Goal: Task Accomplishment & Management: Use online tool/utility

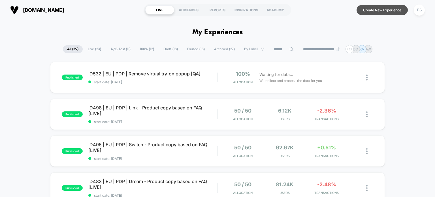
click at [369, 13] on button "Create New Experience" at bounding box center [382, 10] width 51 height 10
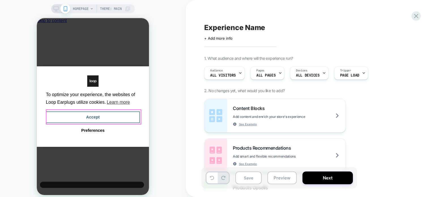
click at [128, 112] on button "Accept" at bounding box center [93, 117] width 94 height 12
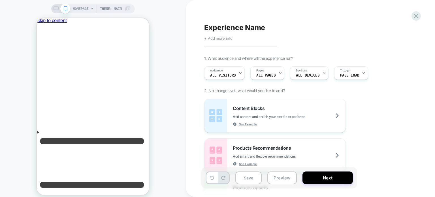
click at [228, 39] on span "+ Add more info" at bounding box center [218, 38] width 28 height 5
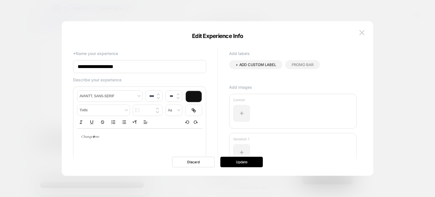
drag, startPoint x: 188, startPoint y: 69, endPoint x: 55, endPoint y: 68, distance: 133.5
click at [55, 68] on body "HOMEPAGE Theme: MAIN Experience Name Click to edit experience details + Add mor…" at bounding box center [217, 98] width 435 height 197
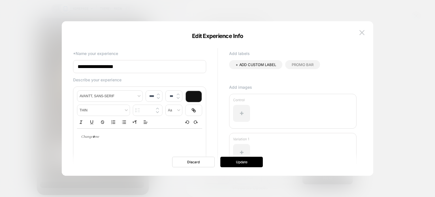
paste input "**********"
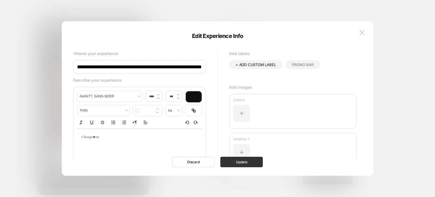
type input "**********"
click at [239, 158] on button "Update" at bounding box center [242, 162] width 43 height 10
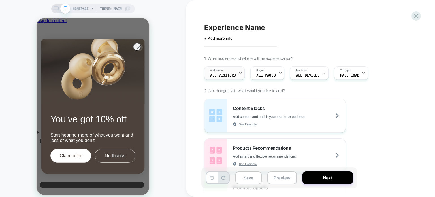
click at [226, 75] on span "All Visitors" at bounding box center [223, 75] width 26 height 4
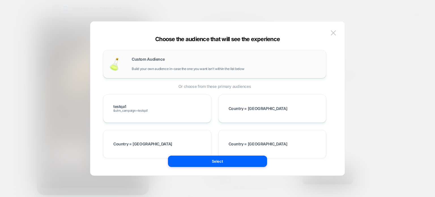
click at [181, 62] on div "Custom Audience Build your own audience in-case the one you want isn't within t…" at bounding box center [226, 64] width 189 height 14
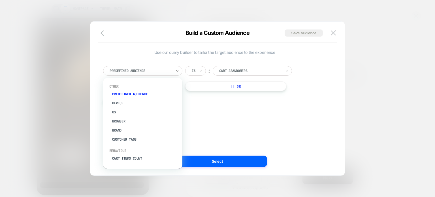
click at [166, 71] on div at bounding box center [141, 70] width 62 height 5
type input "***"
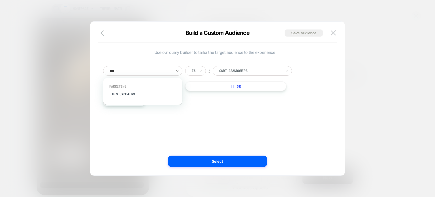
click at [143, 99] on div "Marketing UTM Campaign" at bounding box center [143, 91] width 74 height 19
click at [133, 95] on div "UTM Campaign" at bounding box center [146, 94] width 74 height 9
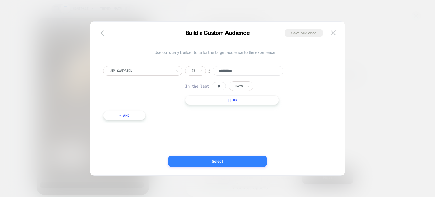
type input "*********"
click at [225, 165] on button "Select" at bounding box center [217, 161] width 99 height 11
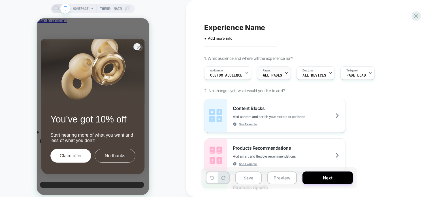
click at [263, 75] on span "ALL PAGES" at bounding box center [272, 75] width 19 height 4
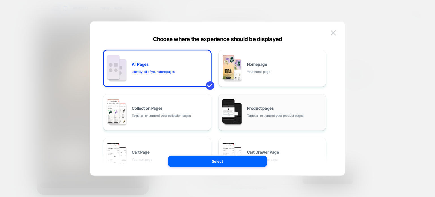
click at [283, 108] on div "Product pages Target all or some of your product pages" at bounding box center [285, 112] width 77 height 12
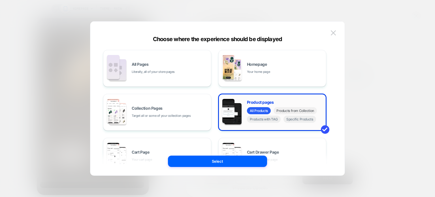
click at [301, 113] on span "Products from Collection" at bounding box center [295, 110] width 43 height 7
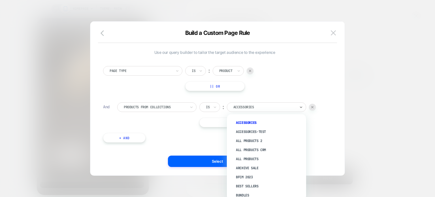
click at [245, 110] on div "Accessories" at bounding box center [264, 107] width 63 height 6
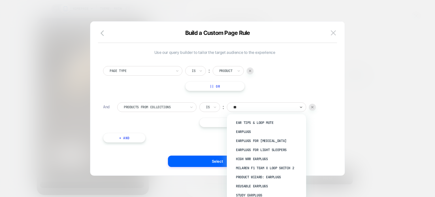
type input "***"
click at [246, 128] on div "Earplugs" at bounding box center [270, 131] width 74 height 9
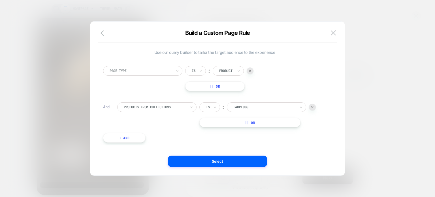
scroll to position [6, 0]
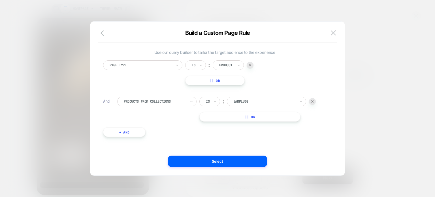
click at [129, 133] on button "+ And" at bounding box center [124, 132] width 43 height 10
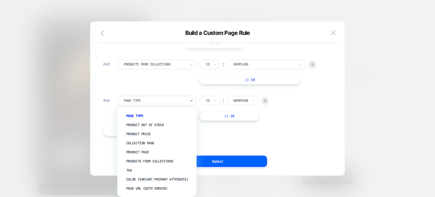
click at [150, 100] on div at bounding box center [155, 100] width 62 height 5
click at [143, 189] on div "Page Url (WITH DOMAIN)" at bounding box center [160, 188] width 74 height 9
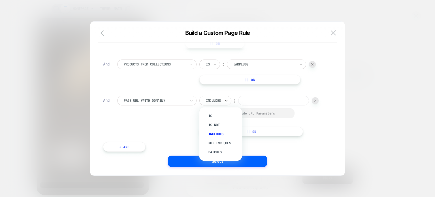
click at [222, 99] on div "Includes" at bounding box center [213, 100] width 16 height 6
click at [220, 140] on div "Not includes" at bounding box center [223, 143] width 37 height 9
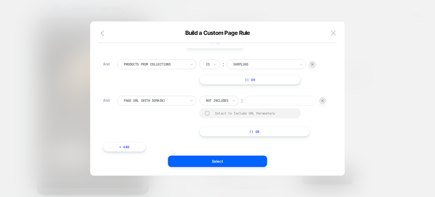
click at [246, 105] on input at bounding box center [281, 101] width 71 height 10
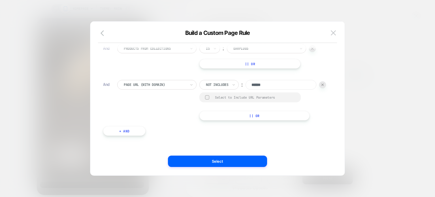
type input "******"
click at [136, 130] on button "+ And" at bounding box center [124, 131] width 43 height 10
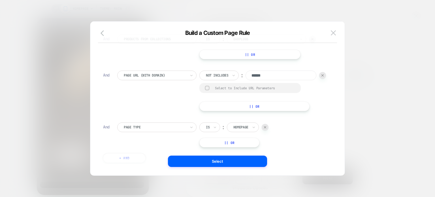
scroll to position [99, 0]
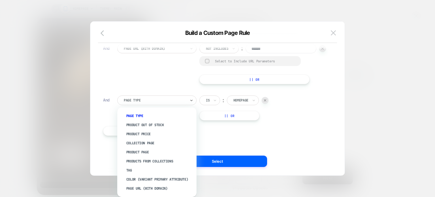
click at [160, 97] on div "Page Type" at bounding box center [154, 100] width 63 height 6
click at [157, 186] on div "Page Url (WITH DOMAIN)" at bounding box center [160, 188] width 74 height 9
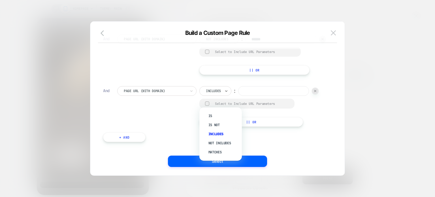
click at [221, 94] on div "Includes" at bounding box center [213, 91] width 16 height 6
click at [219, 140] on div "Not includes" at bounding box center [223, 143] width 37 height 9
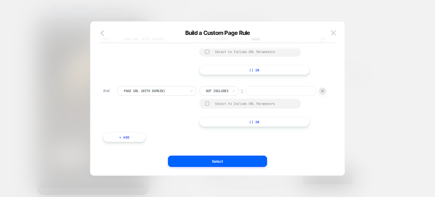
click at [246, 96] on input at bounding box center [281, 91] width 71 height 10
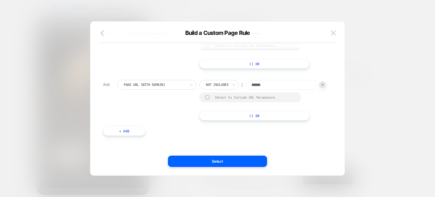
type input "******"
click at [125, 127] on button "+ And" at bounding box center [124, 131] width 43 height 10
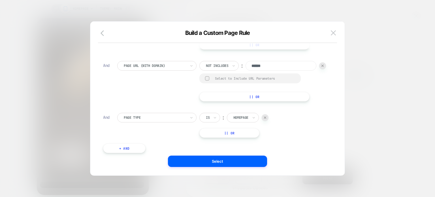
scroll to position [160, 0]
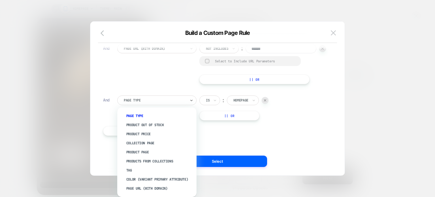
click at [156, 101] on div at bounding box center [155, 100] width 62 height 5
click at [156, 188] on div "Page Url (WITH DOMAIN)" at bounding box center [160, 188] width 74 height 9
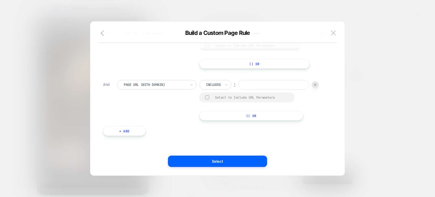
click at [218, 87] on div at bounding box center [213, 84] width 15 height 5
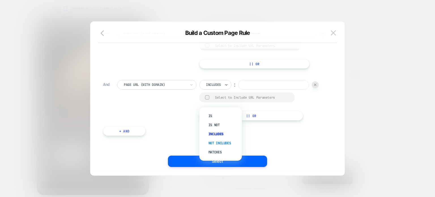
click at [211, 144] on div "Not includes" at bounding box center [223, 143] width 37 height 9
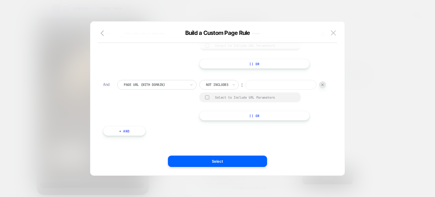
click at [246, 90] on input at bounding box center [281, 85] width 71 height 10
type input "******"
click at [131, 129] on button "+ And" at bounding box center [124, 131] width 43 height 10
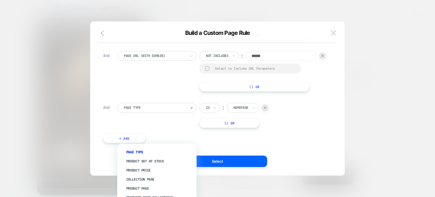
click at [139, 111] on div "Page Type" at bounding box center [154, 108] width 63 height 6
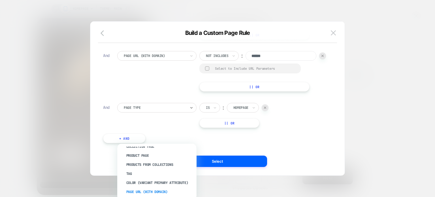
click at [141, 191] on div "Page Url (WITH DOMAIN)" at bounding box center [160, 191] width 74 height 9
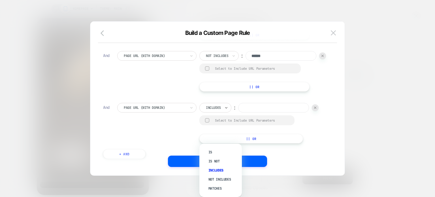
click at [222, 113] on div "Includes" at bounding box center [216, 108] width 32 height 10
click at [224, 177] on div "Not includes" at bounding box center [223, 179] width 37 height 9
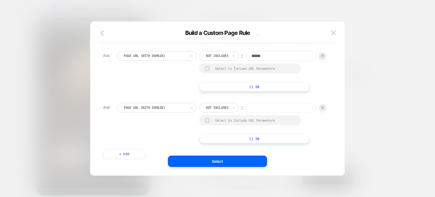
click at [246, 113] on input at bounding box center [281, 108] width 71 height 10
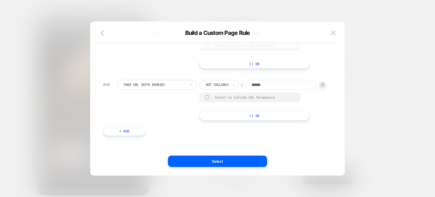
type input "******"
click at [131, 133] on button "+ And" at bounding box center [124, 131] width 43 height 10
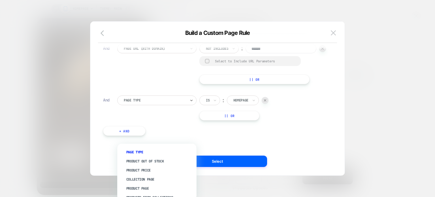
click at [146, 103] on div at bounding box center [155, 100] width 62 height 5
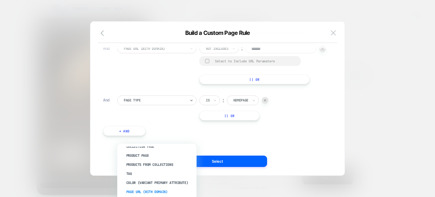
click at [147, 194] on div "Page Url (WITH DOMAIN)" at bounding box center [160, 191] width 74 height 9
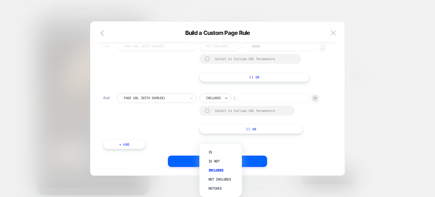
click at [214, 101] on div at bounding box center [213, 98] width 15 height 5
click at [216, 179] on div "Not includes" at bounding box center [223, 179] width 37 height 9
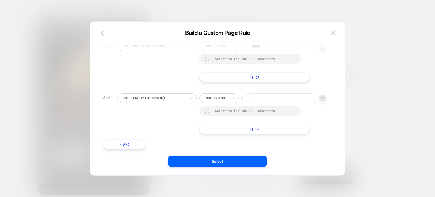
click at [246, 103] on input at bounding box center [281, 98] width 71 height 10
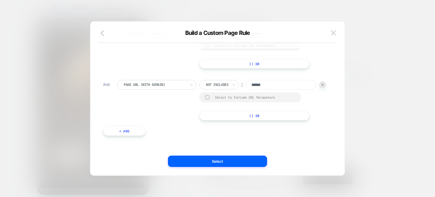
type input "******"
click at [143, 133] on button "+ And" at bounding box center [124, 131] width 43 height 10
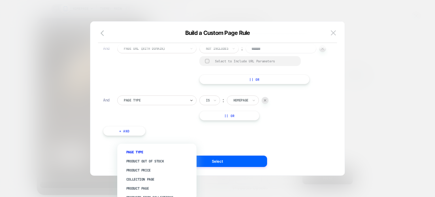
click at [149, 105] on div "Page Type" at bounding box center [156, 101] width 79 height 10
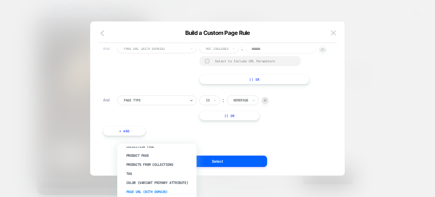
click at [144, 190] on div "Page Url (WITH DOMAIN)" at bounding box center [160, 191] width 74 height 9
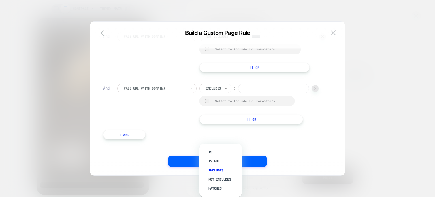
click at [205, 92] on div "Includes" at bounding box center [213, 88] width 16 height 6
click at [220, 91] on div at bounding box center [213, 88] width 15 height 5
click at [217, 180] on div "Not includes" at bounding box center [223, 179] width 37 height 9
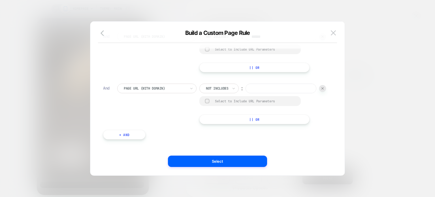
click at [246, 93] on input at bounding box center [281, 89] width 71 height 10
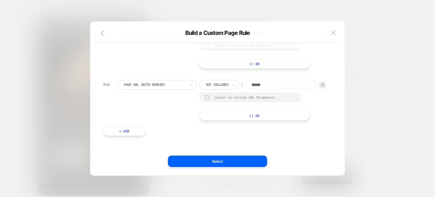
type input "******"
click at [122, 127] on button "+ And" at bounding box center [124, 131] width 43 height 10
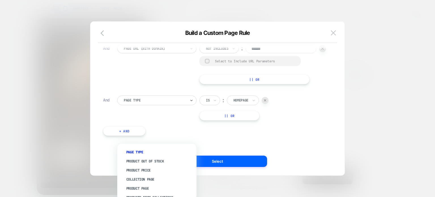
click at [137, 103] on div at bounding box center [155, 100] width 62 height 5
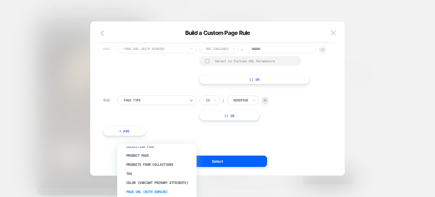
click at [151, 191] on div "Page Url (WITH DOMAIN)" at bounding box center [160, 191] width 74 height 9
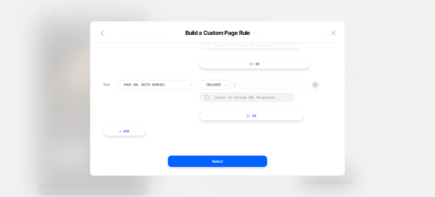
click at [222, 90] on div "Includes" at bounding box center [216, 85] width 32 height 10
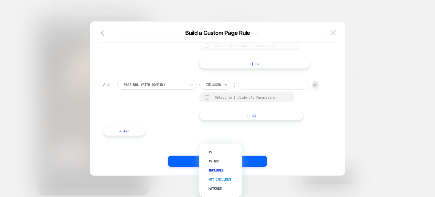
click at [219, 178] on div "Not includes" at bounding box center [223, 179] width 37 height 9
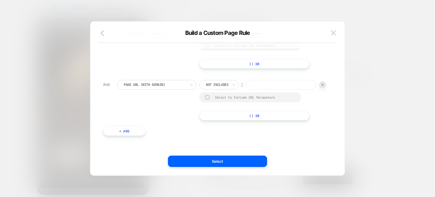
click at [246, 90] on input at bounding box center [281, 85] width 71 height 10
paste input "*******"
type input "******"
click at [140, 132] on button "+ And" at bounding box center [124, 131] width 43 height 10
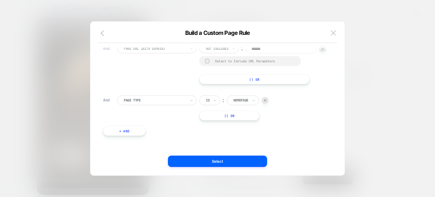
click at [158, 105] on div "Page Type" at bounding box center [156, 101] width 79 height 10
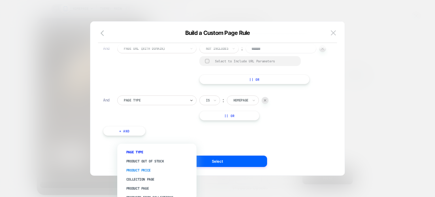
scroll to position [33, 0]
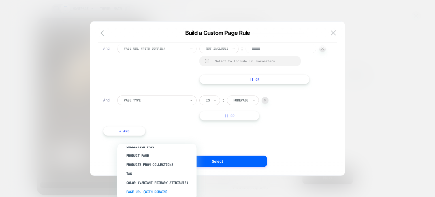
click at [155, 188] on div "Page Url (WITH DOMAIN)" at bounding box center [160, 191] width 74 height 9
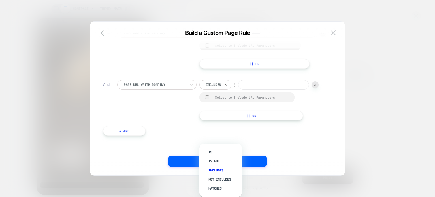
click at [218, 88] on div "Includes" at bounding box center [213, 85] width 16 height 6
click at [215, 178] on div "Not includes" at bounding box center [223, 179] width 37 height 9
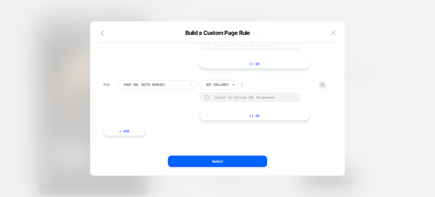
scroll to position [493, 0]
click at [246, 84] on input at bounding box center [281, 85] width 71 height 10
paste input "*******"
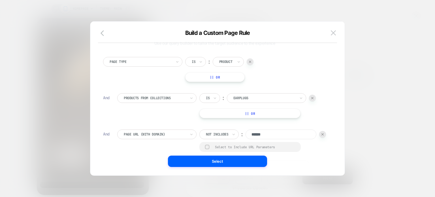
scroll to position [6, 0]
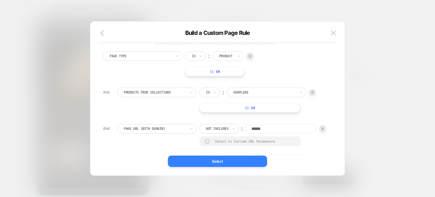
type input "******"
click at [230, 162] on button "Select" at bounding box center [217, 161] width 99 height 11
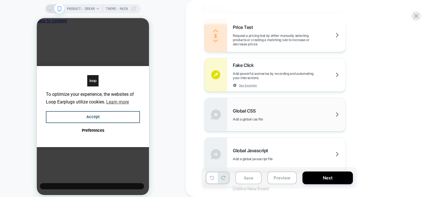
scroll to position [0, 4]
click at [259, 98] on div "Global CSS Add a global css file" at bounding box center [275, 114] width 141 height 33
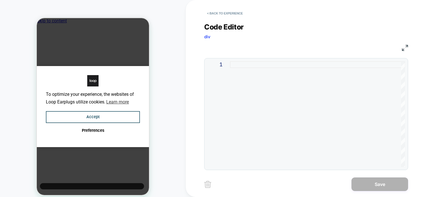
scroll to position [0, 0]
click at [298, 107] on div at bounding box center [317, 114] width 175 height 106
type textarea "*"
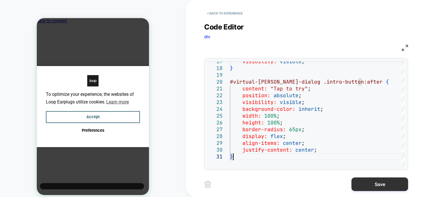
click at [358, 185] on button "Save" at bounding box center [380, 184] width 57 height 14
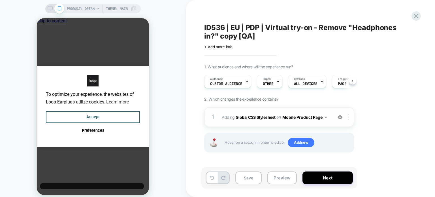
click at [350, 119] on div at bounding box center [349, 117] width 9 height 6
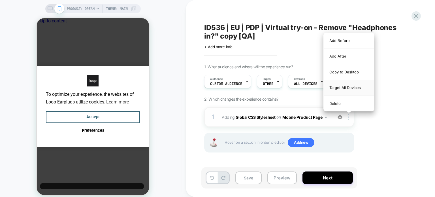
click at [357, 84] on div "Target All Devices" at bounding box center [349, 88] width 50 height 16
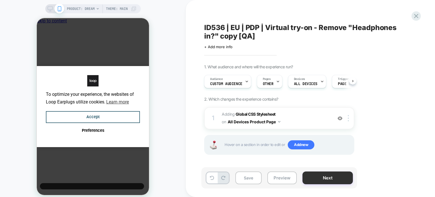
click at [322, 182] on button "Next" at bounding box center [328, 177] width 50 height 13
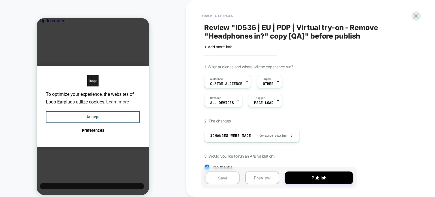
click at [322, 182] on button "Publish" at bounding box center [319, 177] width 68 height 13
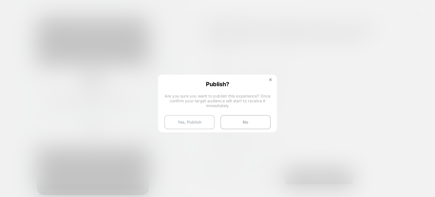
click at [177, 119] on button "Yes, Publish" at bounding box center [189, 122] width 50 height 14
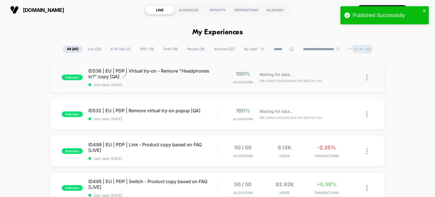
click at [168, 85] on span "start date: [DATE]" at bounding box center [152, 85] width 129 height 4
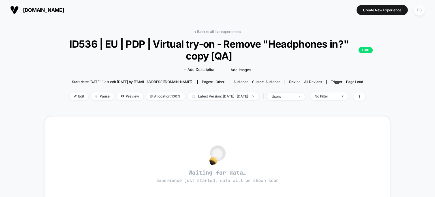
click at [416, 10] on div "FS" at bounding box center [419, 10] width 11 height 11
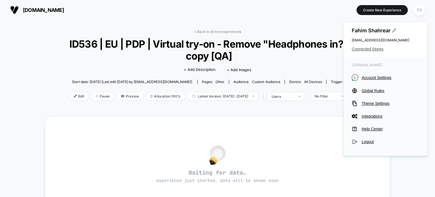
click at [364, 51] on span "Connected Stores" at bounding box center [385, 49] width 67 height 5
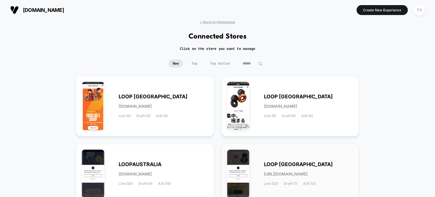
click at [272, 157] on div "LOOP UNITED STATES loop-united_states.myshopify.com Live (23) Draft (7) A/B (12)" at bounding box center [290, 174] width 126 height 49
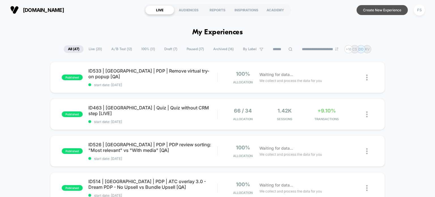
click at [392, 10] on button "Create New Experience" at bounding box center [382, 10] width 51 height 10
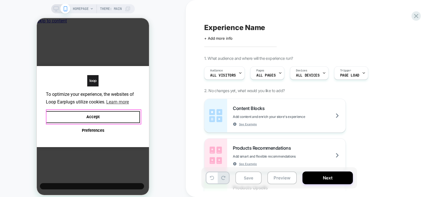
click at [132, 113] on button "Accept" at bounding box center [93, 117] width 94 height 12
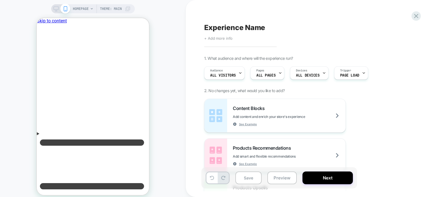
click at [226, 38] on span "+ Add more info" at bounding box center [218, 38] width 28 height 5
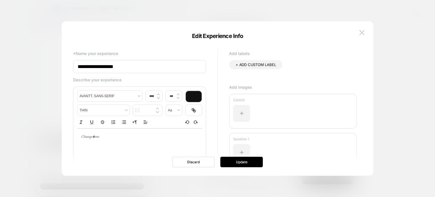
drag, startPoint x: 145, startPoint y: 66, endPoint x: 64, endPoint y: 60, distance: 81.3
click at [64, 60] on div "**********" at bounding box center [218, 101] width 312 height 149
paste input "**********"
type input "**********"
paste input "**********"
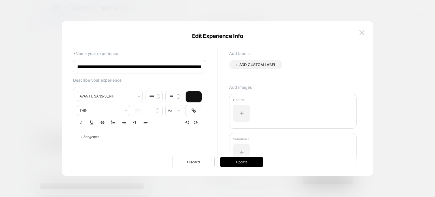
scroll to position [0, 49]
type input "**********"
click at [247, 164] on button "Update" at bounding box center [242, 162] width 43 height 10
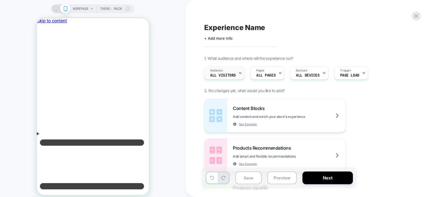
click at [223, 69] on div "Audience All Visitors" at bounding box center [223, 73] width 37 height 13
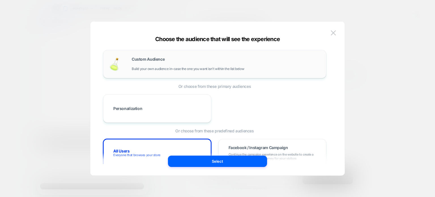
click at [147, 62] on div "Custom Audience Build your own audience in-case the one you want isn't within t…" at bounding box center [226, 64] width 189 height 14
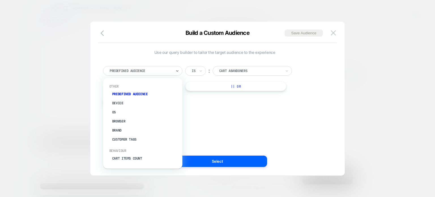
click at [149, 72] on div at bounding box center [141, 70] width 62 height 5
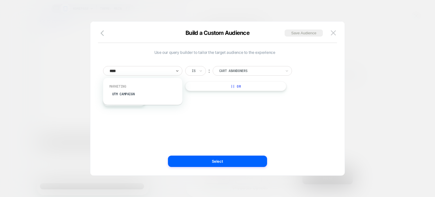
type input "*****"
click at [148, 94] on div "UTM Campaign" at bounding box center [146, 94] width 74 height 9
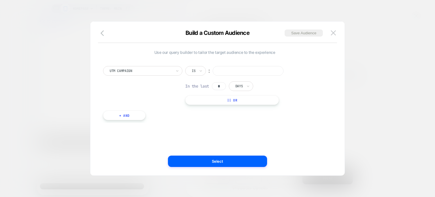
click at [236, 75] on input at bounding box center [248, 71] width 71 height 10
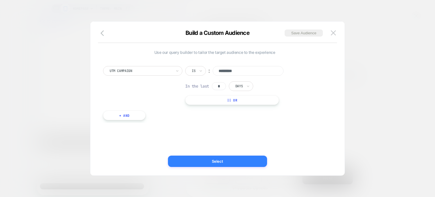
type input "*********"
click at [238, 160] on button "Select" at bounding box center [217, 161] width 99 height 11
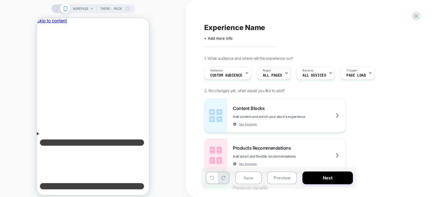
click at [281, 72] on div "Pages ALL PAGES" at bounding box center [272, 73] width 31 height 13
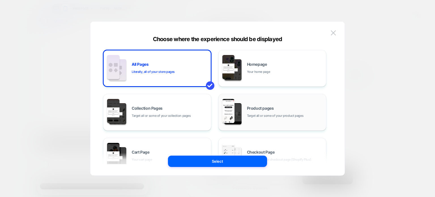
click at [291, 105] on div "Product pages Target all or some of your product pages" at bounding box center [273, 112] width 102 height 31
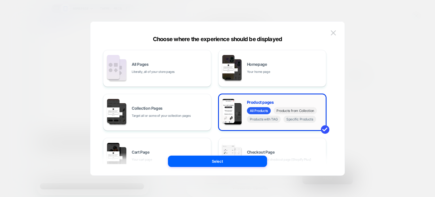
click at [298, 112] on span "Products from Collection" at bounding box center [295, 110] width 43 height 7
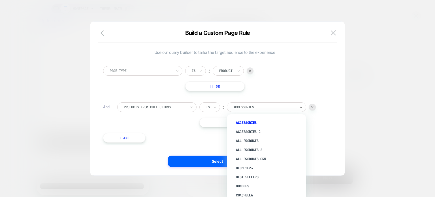
click at [260, 105] on div at bounding box center [265, 107] width 62 height 5
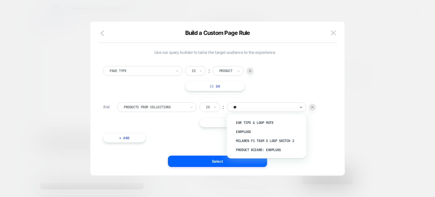
type input "***"
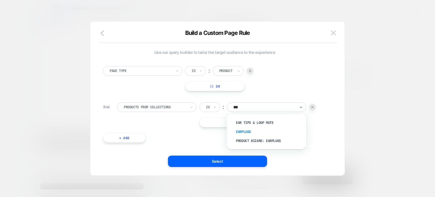
click at [247, 131] on div "Earplugs" at bounding box center [270, 131] width 74 height 9
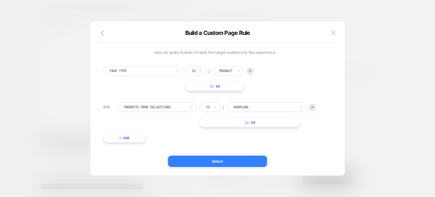
click at [232, 156] on button "Select" at bounding box center [217, 161] width 99 height 11
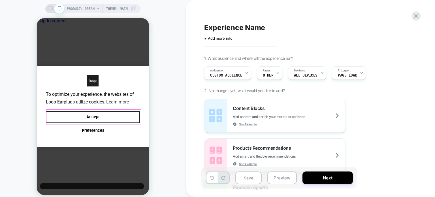
click at [112, 118] on button "Accept" at bounding box center [93, 117] width 94 height 12
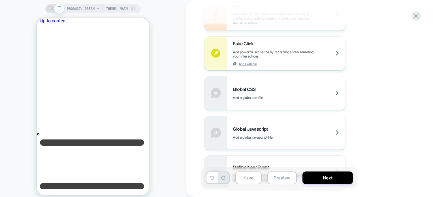
scroll to position [353, 0]
click at [264, 97] on span "Add a global css file" at bounding box center [262, 97] width 58 height 4
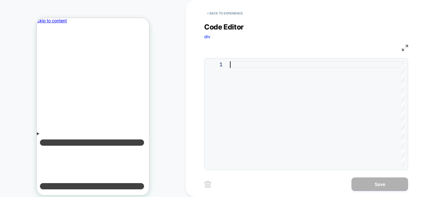
click at [271, 102] on div at bounding box center [317, 114] width 175 height 106
type textarea "*"
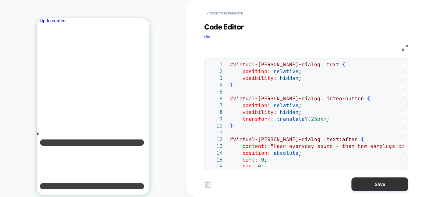
click at [370, 184] on button "Save" at bounding box center [380, 184] width 57 height 14
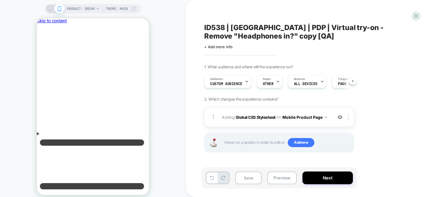
scroll to position [0, 0]
click at [350, 119] on div at bounding box center [349, 117] width 9 height 6
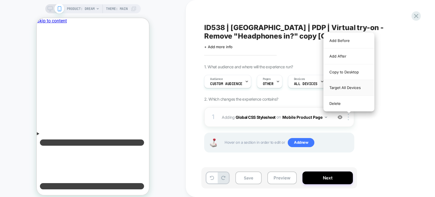
click at [359, 85] on div "Target All Devices" at bounding box center [349, 88] width 50 height 16
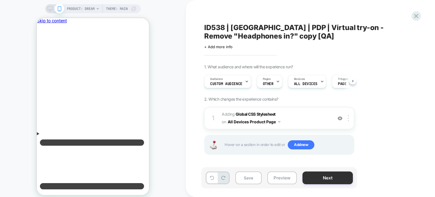
click at [315, 178] on button "Next" at bounding box center [328, 177] width 50 height 13
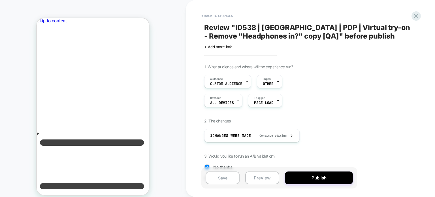
click at [315, 178] on button "Publish" at bounding box center [319, 177] width 68 height 13
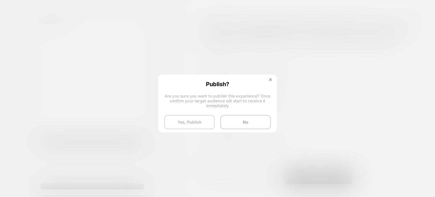
click at [207, 127] on button "Yes, Publish" at bounding box center [189, 122] width 50 height 14
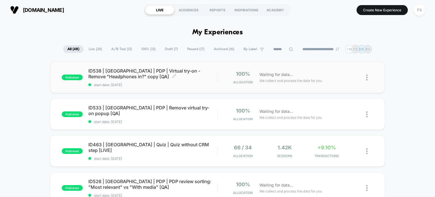
click at [175, 80] on div "ID538 | USA | PDP | Virtual try-on - Remove "Headphones in?" copy [QA] Click to…" at bounding box center [152, 77] width 129 height 19
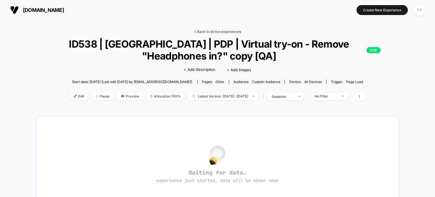
click at [220, 30] on link "< Back to all live experiences" at bounding box center [217, 31] width 47 height 4
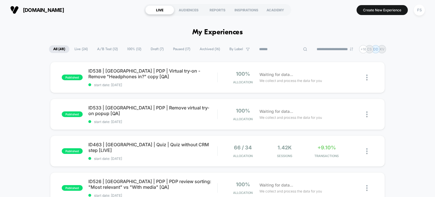
click at [283, 48] on input at bounding box center [283, 49] width 57 height 7
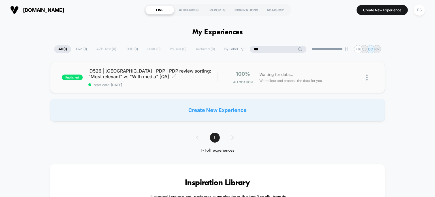
type input "***"
click at [118, 81] on div "ID526 | USA | PDP | PDP review sorting: "Most relevant" vs "With media" [QA] Cl…" at bounding box center [152, 77] width 129 height 19
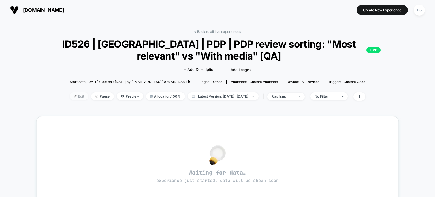
click at [70, 97] on span "Edit" at bounding box center [79, 96] width 19 height 8
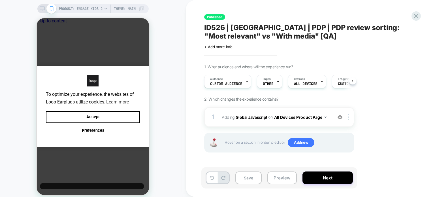
scroll to position [0, 4]
click at [234, 81] on div "Audience Custom Audience" at bounding box center [227, 81] width 44 height 13
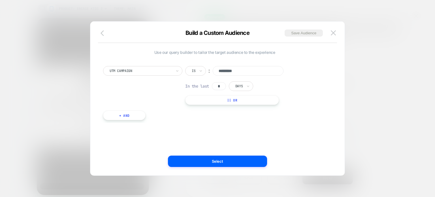
click at [100, 37] on button "button" at bounding box center [104, 33] width 10 height 8
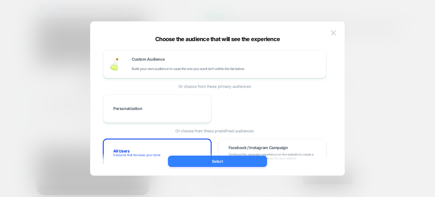
click at [200, 164] on button "Select" at bounding box center [217, 161] width 99 height 11
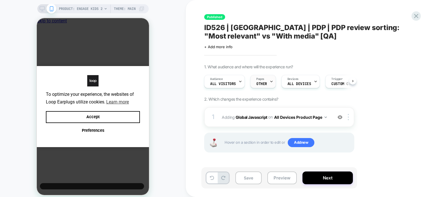
click at [252, 85] on div "Pages OTHER" at bounding box center [262, 81] width 22 height 13
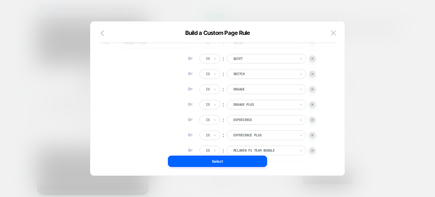
scroll to position [0, 0]
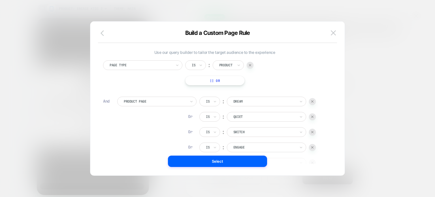
click at [104, 33] on icon "button" at bounding box center [104, 33] width 7 height 7
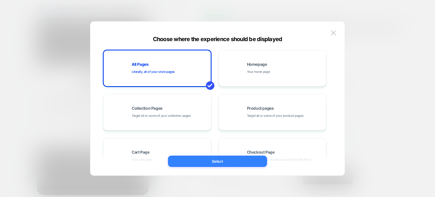
click at [201, 164] on button "Select" at bounding box center [217, 161] width 99 height 11
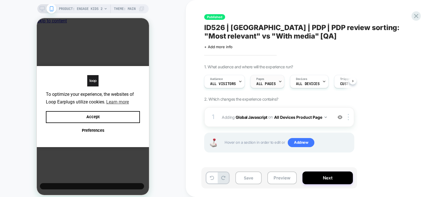
click at [275, 76] on div "Pages ALL PAGES" at bounding box center [266, 81] width 31 height 13
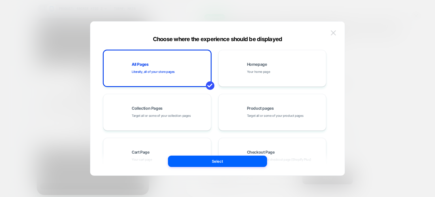
click at [330, 30] on button at bounding box center [333, 33] width 9 height 9
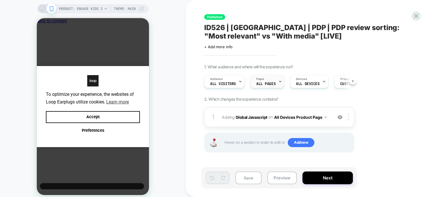
click at [279, 76] on div at bounding box center [281, 81] width 4 height 13
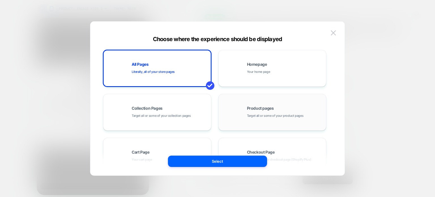
click at [255, 110] on span "Product pages" at bounding box center [260, 108] width 27 height 4
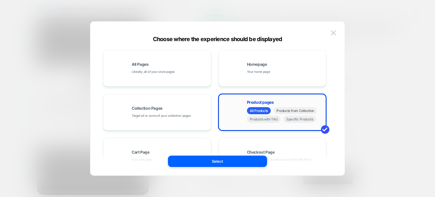
click at [296, 112] on span "Products from Collection" at bounding box center [295, 110] width 43 height 7
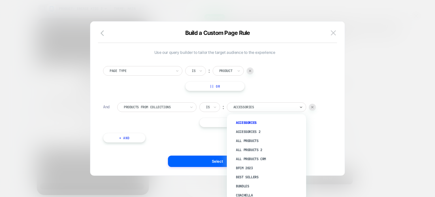
click at [277, 105] on div at bounding box center [265, 107] width 62 height 5
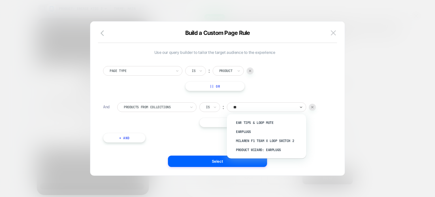
type input "***"
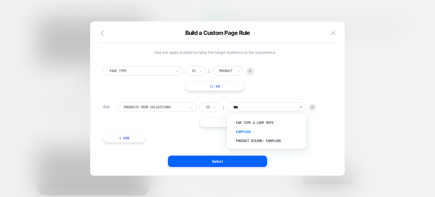
click at [241, 132] on div "Earplugs" at bounding box center [270, 131] width 74 height 9
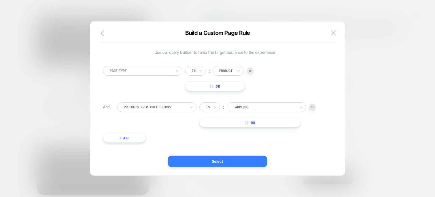
click at [226, 166] on button "Select" at bounding box center [217, 161] width 99 height 11
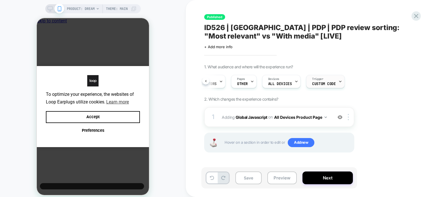
scroll to position [0, 26]
click at [327, 83] on div "Trigger Custom Code" at bounding box center [317, 81] width 35 height 13
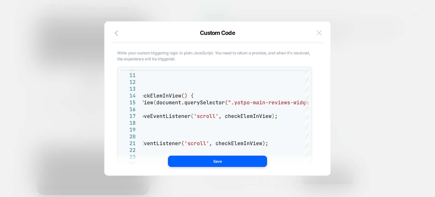
click at [319, 31] on img at bounding box center [319, 32] width 5 height 5
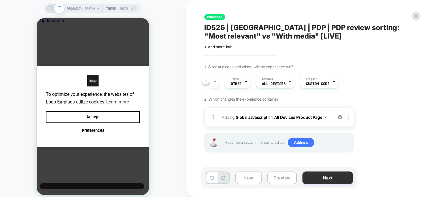
click at [313, 179] on button "Next" at bounding box center [328, 177] width 50 height 13
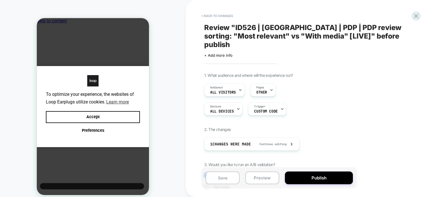
scroll to position [60, 0]
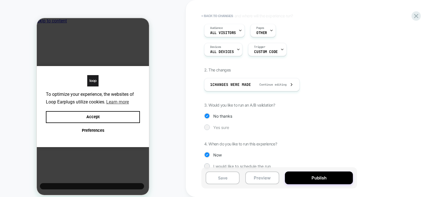
click at [226, 125] on span "Yes sure" at bounding box center [221, 127] width 16 height 5
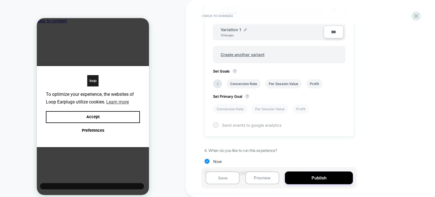
scroll to position [219, 0]
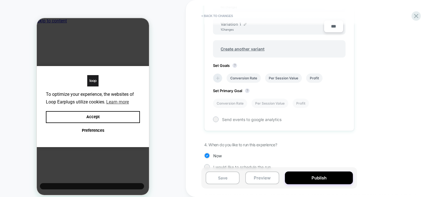
click at [216, 75] on icon at bounding box center [218, 78] width 6 height 6
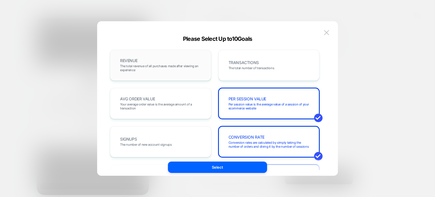
click at [208, 72] on div "REVENUE The total revenue of all purchases made after viewing an experience" at bounding box center [160, 65] width 101 height 31
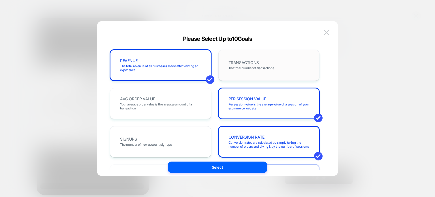
click at [267, 68] on span "The total number of transactions" at bounding box center [252, 68] width 46 height 4
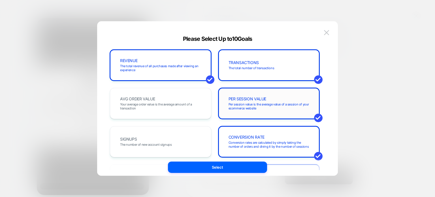
click at [256, 95] on div "PER SESSION VALUE Per session value is the average value of a session of your e…" at bounding box center [269, 103] width 90 height 19
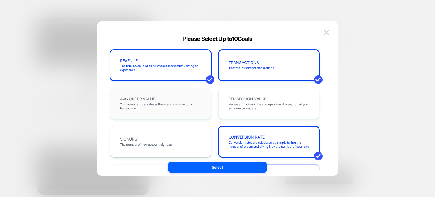
click at [193, 113] on div "AVG ORDER VALUE Your average order value is the average amount of a transaction" at bounding box center [161, 103] width 90 height 19
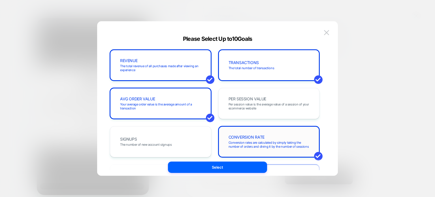
drag, startPoint x: 246, startPoint y: 123, endPoint x: 249, endPoint y: 135, distance: 11.9
click at [249, 135] on span "CONVERSION RATE" at bounding box center [247, 137] width 36 height 4
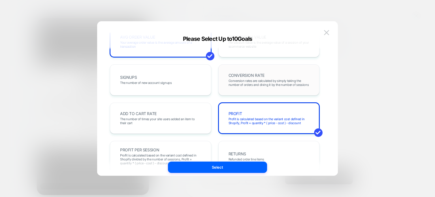
scroll to position [63, 0]
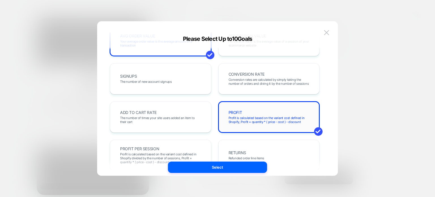
click at [252, 129] on div "PROFIT Profit is calculated based on the variant cost defined in Shopify, Profi…" at bounding box center [269, 116] width 101 height 31
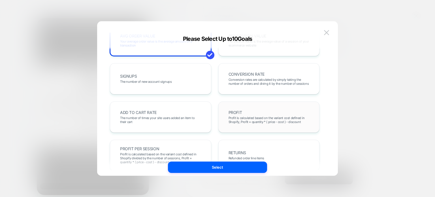
scroll to position [0, 0]
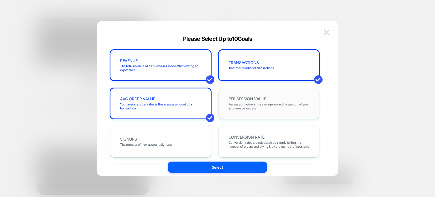
click at [239, 99] on span "PER SESSION VALUE" at bounding box center [248, 99] width 38 height 4
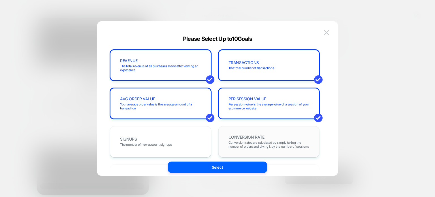
click at [241, 134] on div "CONVERSION RATE Conversion rates are calculated by simply taking the number of …" at bounding box center [269, 141] width 90 height 19
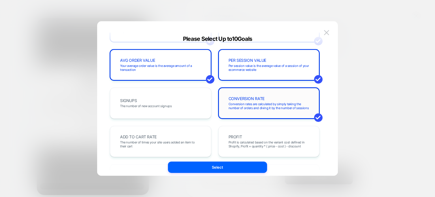
scroll to position [39, 0]
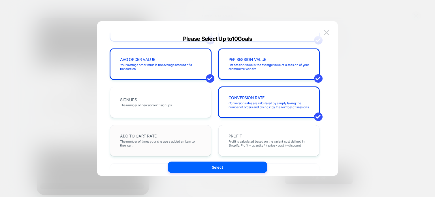
click at [192, 141] on span "The number of times your site users added an item to their cart" at bounding box center [160, 143] width 81 height 8
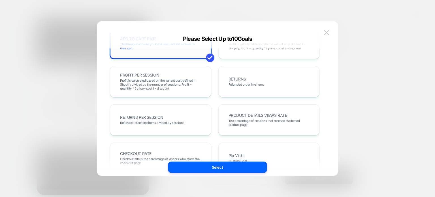
scroll to position [137, 0]
click at [249, 121] on span "The percentage of sessions that reached the tested product page" at bounding box center [269, 122] width 81 height 8
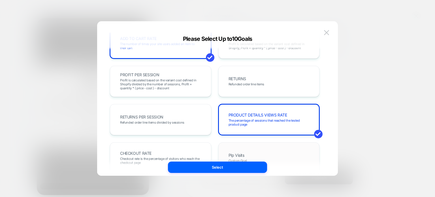
click at [246, 154] on div "Plp Visits Custom Goal" at bounding box center [269, 157] width 90 height 19
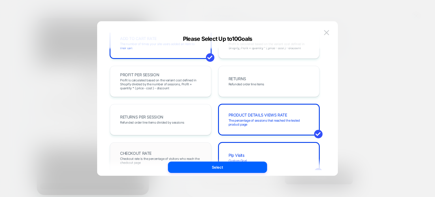
click at [189, 151] on div "CHECKOUT RATE Checkout rate is the percentage of visitors who reach the checkou…" at bounding box center [161, 157] width 90 height 19
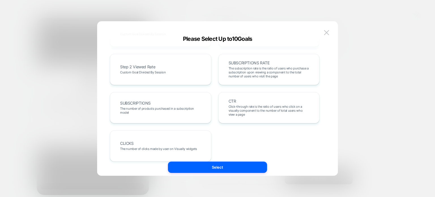
scroll to position [349, 0]
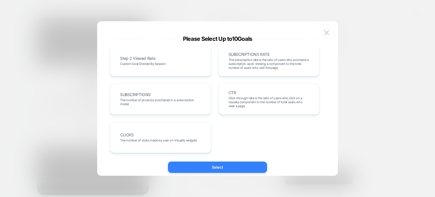
click at [203, 164] on button "Select" at bounding box center [217, 167] width 99 height 11
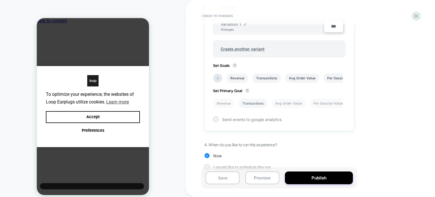
click at [258, 99] on li "Transactions" at bounding box center [253, 103] width 29 height 9
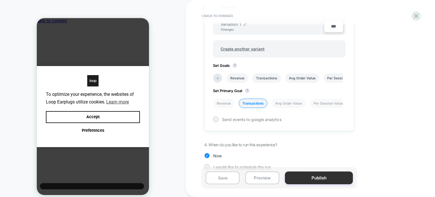
click at [294, 176] on button "Publish" at bounding box center [319, 177] width 68 height 13
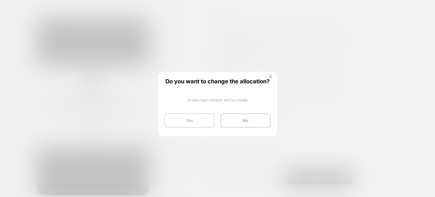
click at [193, 124] on button "Yes" at bounding box center [189, 120] width 50 height 14
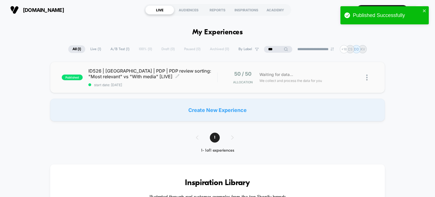
click at [156, 72] on span "ID526 | [GEOGRAPHIC_DATA] | PDP | PDP review sorting: "Most relevant" vs "With …" at bounding box center [152, 73] width 129 height 11
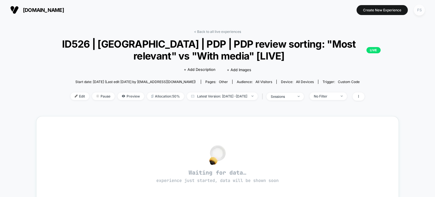
click at [421, 11] on div "FS" at bounding box center [419, 10] width 11 height 11
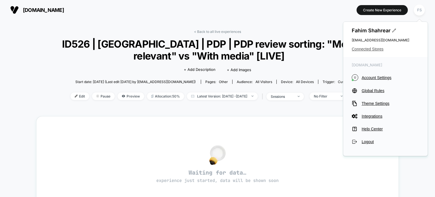
click at [374, 48] on span "Connected Stores" at bounding box center [385, 49] width 67 height 5
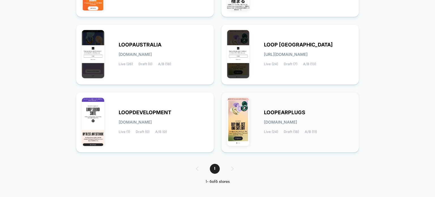
click at [297, 121] on span "[DOMAIN_NAME]" at bounding box center [280, 122] width 33 height 4
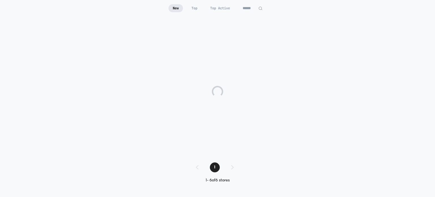
scroll to position [54, 0]
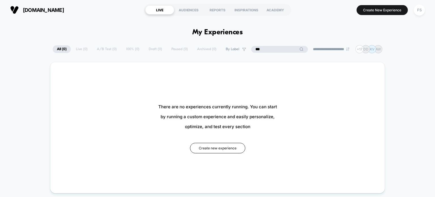
click at [277, 48] on input "***" at bounding box center [279, 49] width 57 height 7
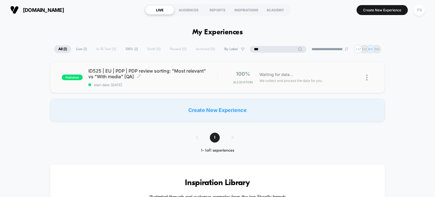
type input "***"
click at [201, 81] on div "ID525 | EU | PDP | PDP review sorting: "Most relevant" vs "With media" [QA] Cli…" at bounding box center [152, 77] width 129 height 19
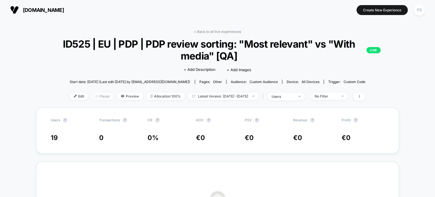
click at [91, 96] on span "Pause" at bounding box center [102, 96] width 23 height 8
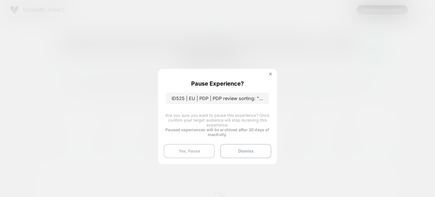
click at [197, 154] on button "Yes, Pause" at bounding box center [189, 151] width 51 height 14
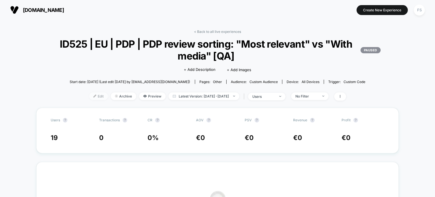
click at [91, 99] on span "Edit" at bounding box center [98, 96] width 19 height 8
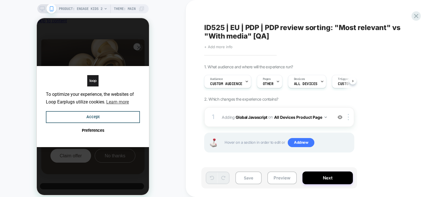
click at [228, 46] on span "+ Add more info" at bounding box center [218, 46] width 28 height 5
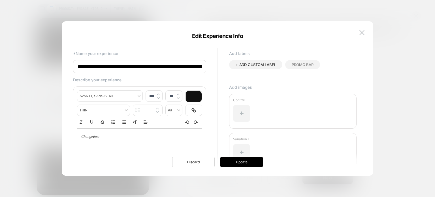
click at [190, 64] on input "**********" at bounding box center [139, 66] width 133 height 13
click at [196, 69] on input "**********" at bounding box center [139, 66] width 133 height 13
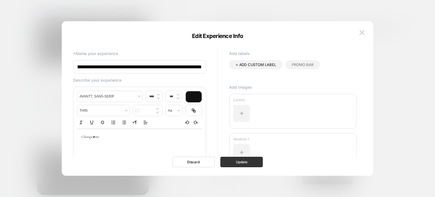
type input "**********"
click at [247, 166] on button "Update" at bounding box center [242, 162] width 43 height 10
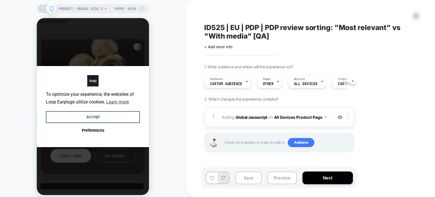
click at [245, 114] on span "Adding Global Javascript on All Devices Product Page" at bounding box center [276, 117] width 108 height 8
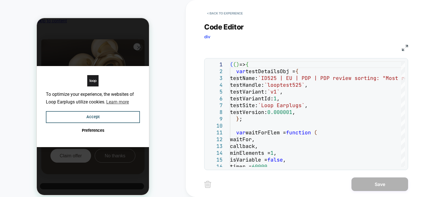
click at [405, 47] on img at bounding box center [405, 48] width 6 height 6
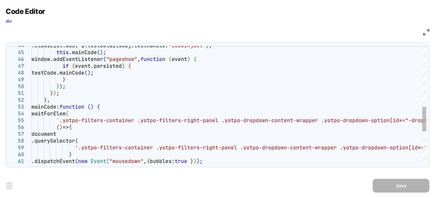
type textarea "**********"
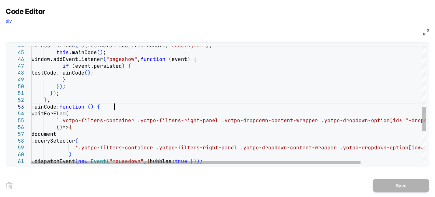
click at [223, 106] on div ".dispatchEvent ( new Event ( "mousedown" , { bubbles: true } ) ) ; ) .querySele…" at bounding box center [265, 37] width 469 height 574
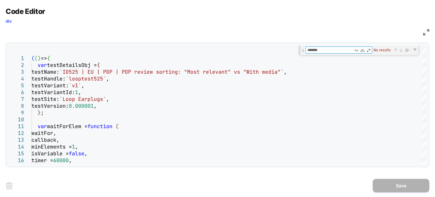
type textarea "*******"
click at [422, 32] on div "JS" at bounding box center [218, 32] width 424 height 10
click at [427, 33] on img at bounding box center [426, 32] width 6 height 6
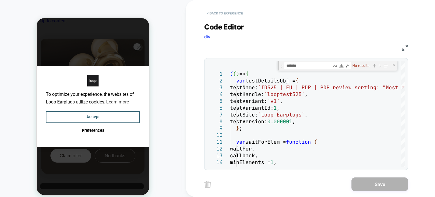
click at [227, 11] on button "< Back to experience" at bounding box center [224, 13] width 41 height 9
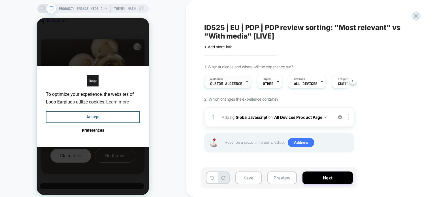
click at [240, 80] on div "Audience Custom Audience" at bounding box center [227, 81] width 44 height 13
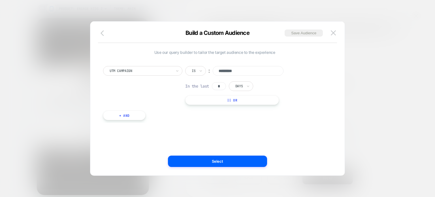
click at [105, 35] on icon "button" at bounding box center [104, 33] width 7 height 7
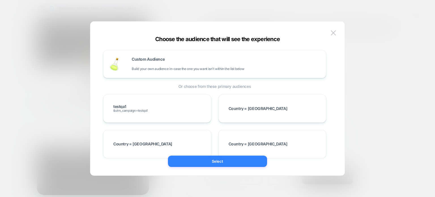
click at [203, 159] on button "Select" at bounding box center [217, 161] width 99 height 11
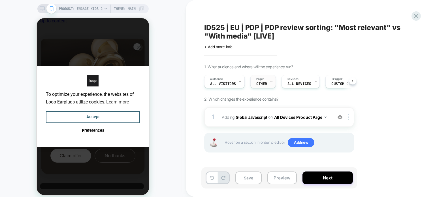
click at [259, 85] on span "OTHER" at bounding box center [261, 84] width 11 height 4
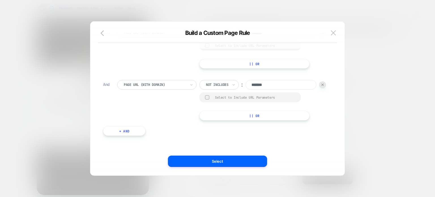
scroll to position [487, 0]
click at [129, 133] on button "+ And" at bounding box center [124, 131] width 43 height 10
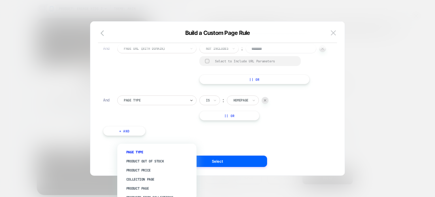
click at [144, 103] on div at bounding box center [155, 100] width 62 height 5
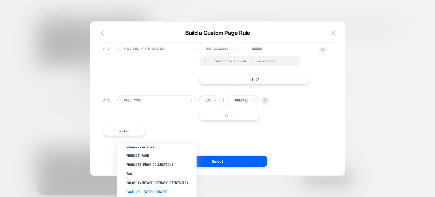
click at [153, 188] on div "Page Url (WITH DOMAIN)" at bounding box center [160, 191] width 74 height 9
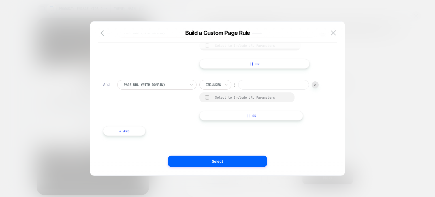
click at [219, 87] on div at bounding box center [213, 84] width 15 height 5
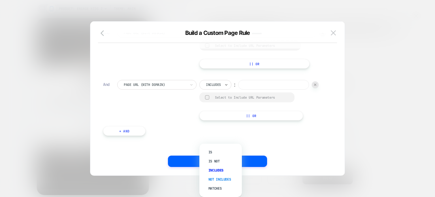
click at [224, 179] on div "Not includes" at bounding box center [223, 179] width 37 height 9
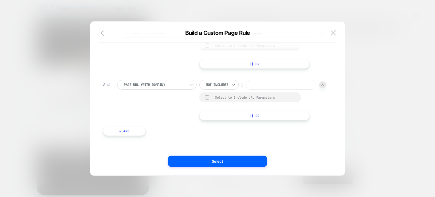
click at [246, 90] on input at bounding box center [281, 85] width 71 height 10
paste input "*******"
type input "*******"
click at [141, 129] on button "+ And" at bounding box center [124, 131] width 43 height 10
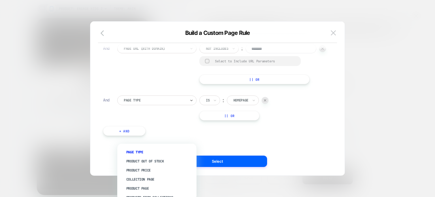
click at [142, 103] on div at bounding box center [155, 100] width 62 height 5
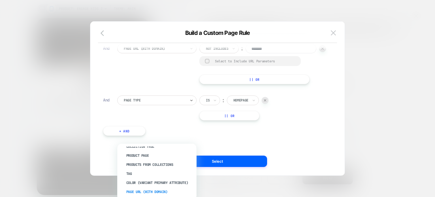
click at [142, 190] on div "Page Url (WITH DOMAIN)" at bounding box center [160, 191] width 74 height 9
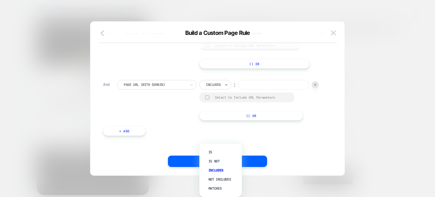
click at [220, 90] on div "Includes" at bounding box center [216, 85] width 32 height 10
click at [225, 88] on icon at bounding box center [226, 85] width 4 height 6
click at [220, 176] on div "Not includes" at bounding box center [223, 179] width 37 height 9
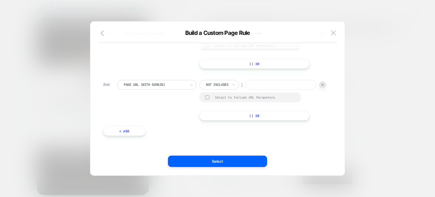
click at [246, 90] on input at bounding box center [281, 85] width 71 height 10
paste input "*******"
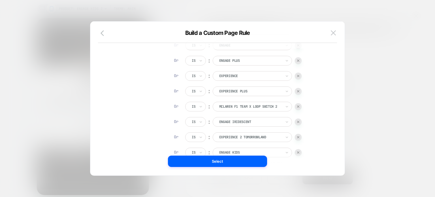
scroll to position [0, 0]
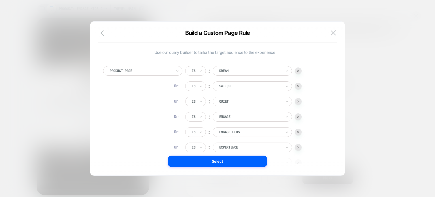
type input "*******"
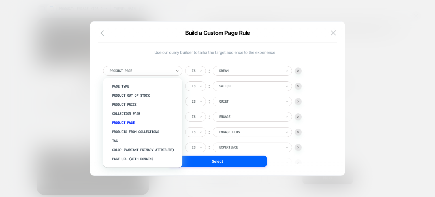
click at [155, 68] on div at bounding box center [141, 70] width 62 height 5
click at [150, 128] on div "Products From Collections" at bounding box center [146, 131] width 74 height 9
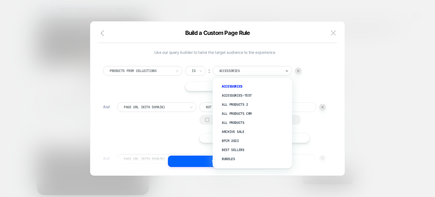
click at [236, 72] on div at bounding box center [250, 70] width 62 height 5
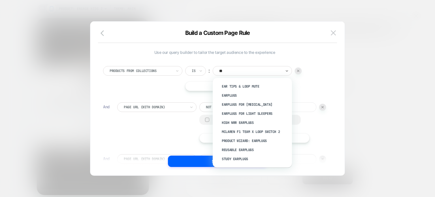
type input "***"
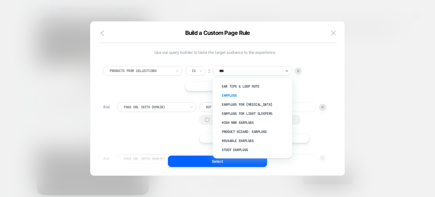
click at [234, 96] on div "Earplugs" at bounding box center [256, 95] width 74 height 9
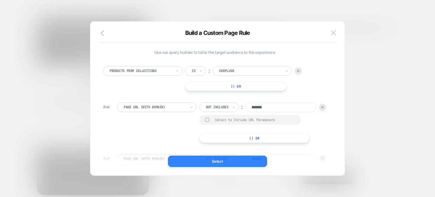
click at [248, 165] on button "Select" at bounding box center [217, 161] width 99 height 11
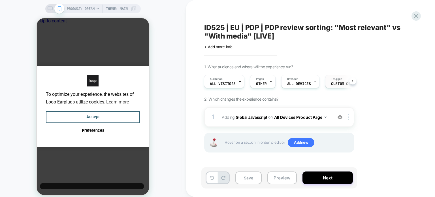
click at [340, 79] on span "Trigger" at bounding box center [336, 79] width 11 height 4
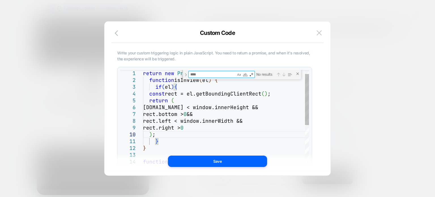
type textarea "**********"
type textarea "*"
type textarea "**********"
type textarea "*******"
click at [117, 32] on icon "button" at bounding box center [118, 33] width 7 height 7
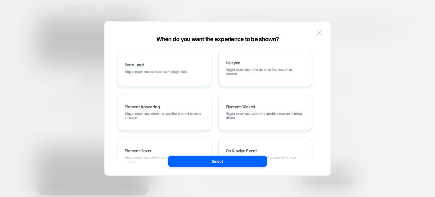
click at [321, 35] on button at bounding box center [319, 33] width 9 height 9
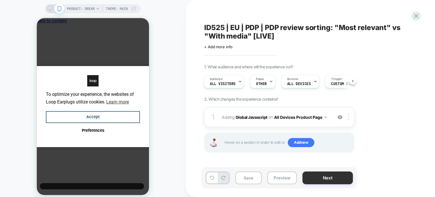
click at [309, 180] on button "Next" at bounding box center [328, 177] width 50 height 13
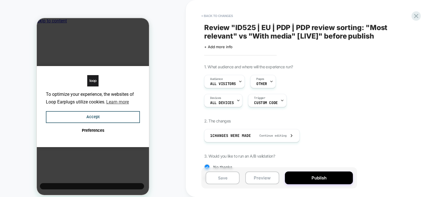
scroll to position [60, 0]
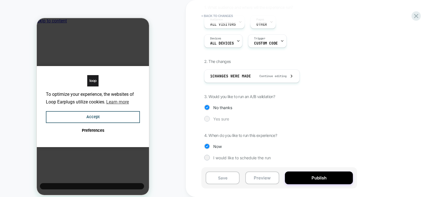
click at [222, 117] on span "Yes sure" at bounding box center [221, 118] width 16 height 5
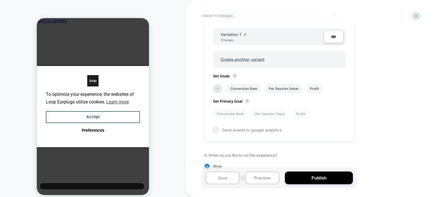
scroll to position [219, 0]
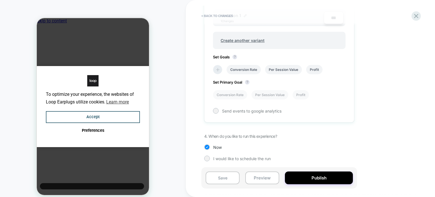
click at [217, 67] on icon at bounding box center [218, 70] width 6 height 6
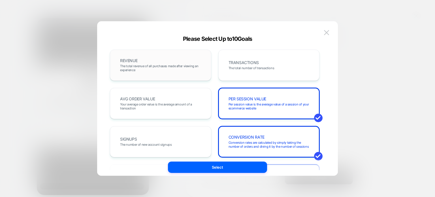
click at [175, 60] on div "REVENUE The total revenue of all purchases made after viewing an experience" at bounding box center [161, 65] width 90 height 19
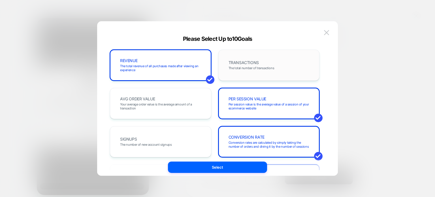
click at [243, 65] on div "TRANSACTIONS The total number of transactions" at bounding box center [269, 65] width 90 height 19
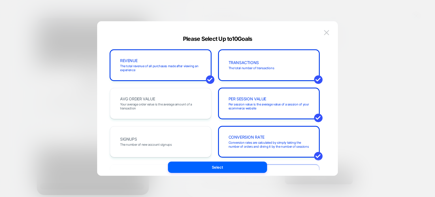
click at [244, 143] on span "Conversion rates are calculated by simply taking the number of orders and divin…" at bounding box center [269, 145] width 81 height 8
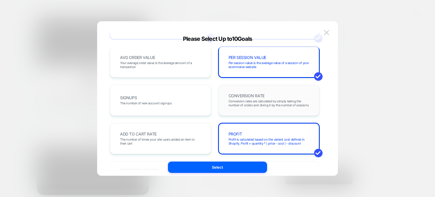
scroll to position [42, 0]
click at [267, 67] on span "Per session value is the average value of a session of your ecommerce website" at bounding box center [269, 65] width 81 height 8
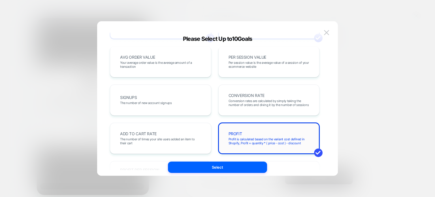
click at [253, 131] on div "PROFIT Profit is calculated based on the variant cost defined in Shopify, Profi…" at bounding box center [269, 138] width 90 height 19
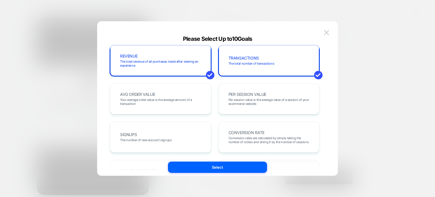
scroll to position [0, 0]
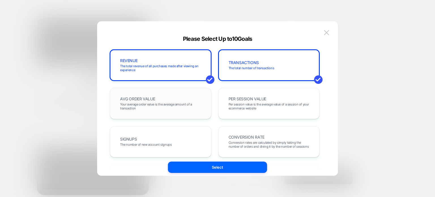
click at [179, 112] on div "AVG ORDER VALUE Your average order value is the average amount of a transaction" at bounding box center [161, 103] width 90 height 19
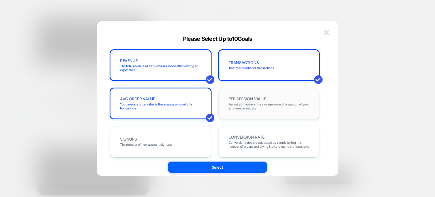
click at [247, 105] on span "Per session value is the average value of a session of your ecommerce website" at bounding box center [269, 106] width 81 height 8
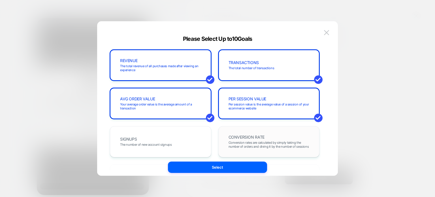
click at [251, 132] on div "CONVERSION RATE Conversion rates are calculated by simply taking the number of …" at bounding box center [269, 141] width 90 height 19
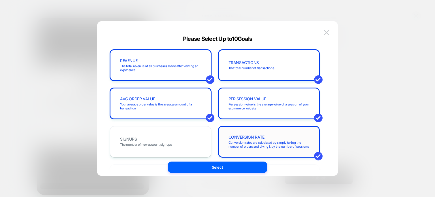
scroll to position [49, 0]
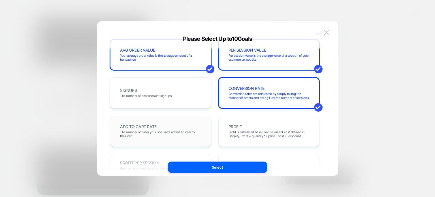
click at [186, 131] on span "The number of times your site users added an item to their cart" at bounding box center [160, 134] width 81 height 8
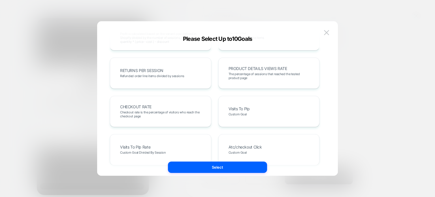
scroll to position [186, 0]
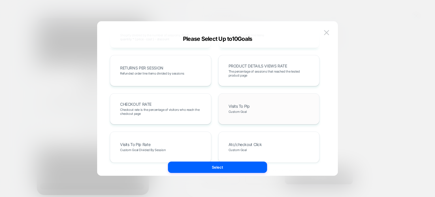
click at [243, 113] on span "Custom Goal" at bounding box center [238, 112] width 18 height 4
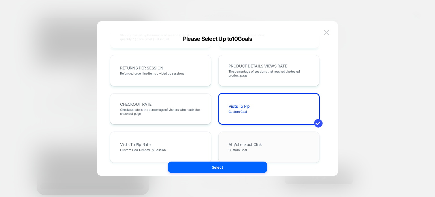
click at [241, 132] on div "Atc/checkout Click Custom Goal" at bounding box center [269, 147] width 101 height 31
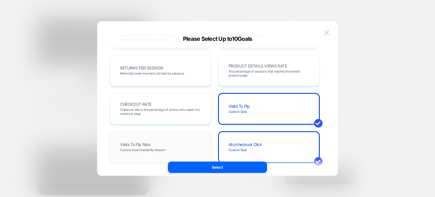
click at [193, 142] on div "Visits To Plp Rate Custom Goal Divided By Session" at bounding box center [161, 146] width 90 height 19
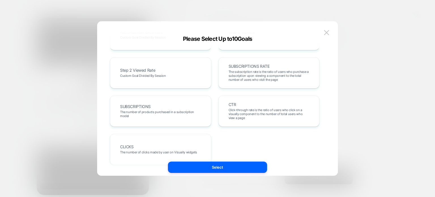
scroll to position [349, 0]
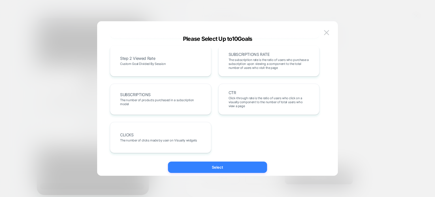
click at [196, 170] on button "Select" at bounding box center [217, 167] width 99 height 11
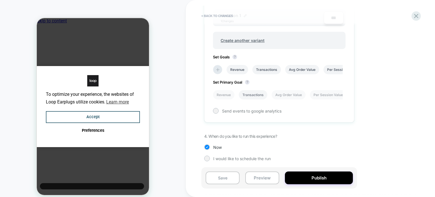
click at [253, 94] on li "Transactions" at bounding box center [253, 94] width 29 height 9
click at [206, 160] on div "1. What audience and where will the experience run? Audience All Visitors Pages…" at bounding box center [307, 8] width 207 height 324
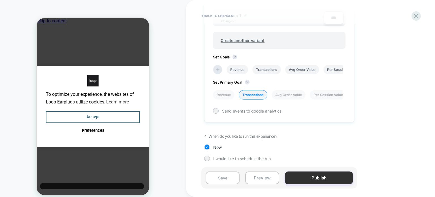
click at [326, 179] on button "Publish" at bounding box center [319, 177] width 68 height 13
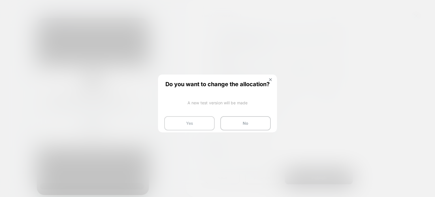
click at [198, 120] on button "Yes" at bounding box center [189, 123] width 50 height 14
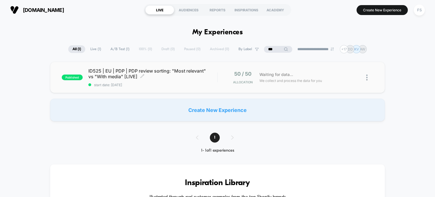
click at [155, 79] on div "ID525 | EU | PDP | PDP review sorting: "Most relevant" vs "With media" [LIVE] C…" at bounding box center [152, 77] width 129 height 19
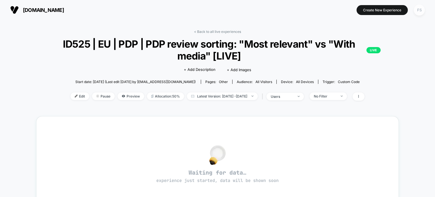
click at [418, 10] on div "FS" at bounding box center [419, 10] width 11 height 11
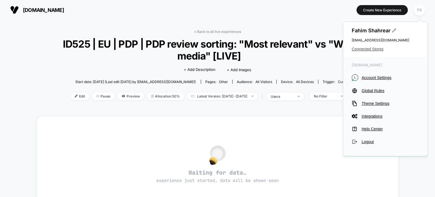
click at [376, 48] on span "Connected Stores" at bounding box center [385, 49] width 67 height 5
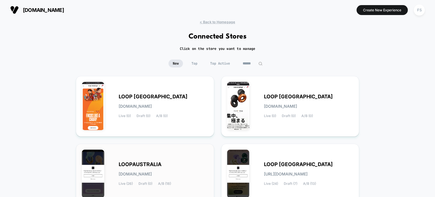
click at [203, 164] on div "LOOPAUSTRALIA [DOMAIN_NAME] Live (26) Draft (0) A/B (18)" at bounding box center [164, 173] width 90 height 23
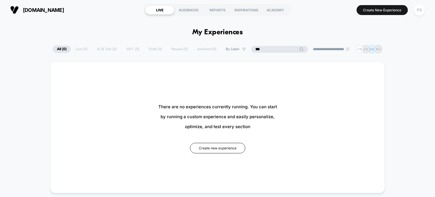
click at [277, 47] on input "***" at bounding box center [279, 49] width 57 height 7
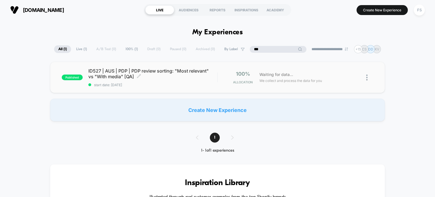
type input "***"
click at [122, 81] on div "ID527 | AUS | PDP | PDP review sorting: "Most relevant" vs "With media" [QA] Cl…" at bounding box center [152, 77] width 129 height 19
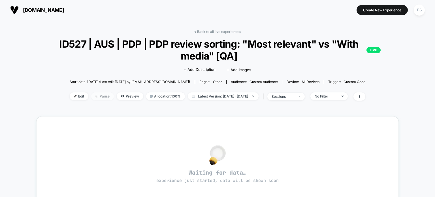
click at [92, 96] on span "Pause" at bounding box center [102, 96] width 23 height 8
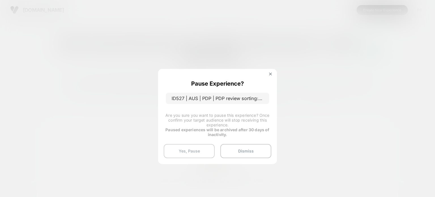
click at [175, 146] on button "Yes, Pause" at bounding box center [189, 151] width 51 height 14
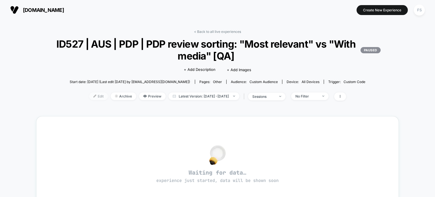
click at [93, 94] on span "Edit" at bounding box center [98, 96] width 19 height 8
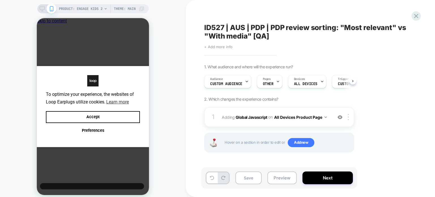
scroll to position [0, 4]
click at [220, 48] on span "+ Add more info" at bounding box center [218, 46] width 28 height 5
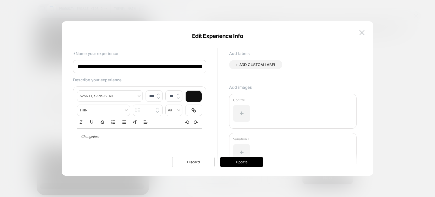
click at [193, 64] on input "**********" at bounding box center [139, 66] width 133 height 13
click at [195, 66] on input "**********" at bounding box center [139, 66] width 133 height 13
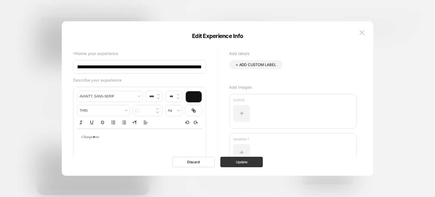
type input "**********"
click at [231, 161] on button "Update" at bounding box center [242, 162] width 43 height 10
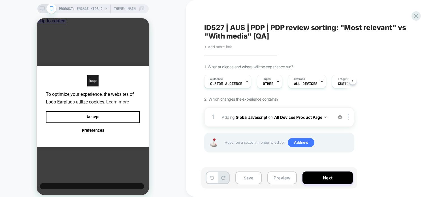
click at [221, 49] on span "+ Add more info" at bounding box center [218, 46] width 28 height 5
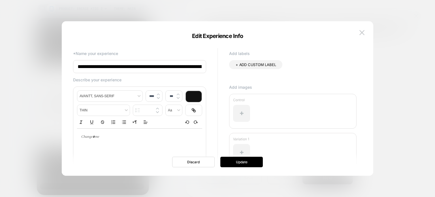
click at [197, 65] on input "**********" at bounding box center [139, 66] width 133 height 13
click at [238, 164] on button "Update" at bounding box center [242, 162] width 43 height 10
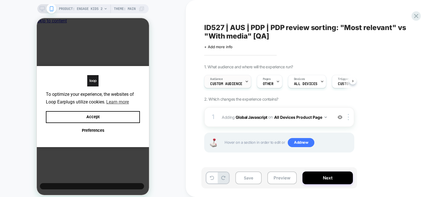
click at [233, 79] on div "Audience Custom Audience" at bounding box center [227, 81] width 44 height 13
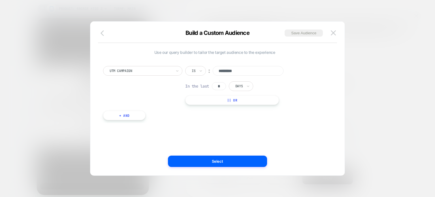
click at [102, 37] on button "button" at bounding box center [104, 33] width 10 height 8
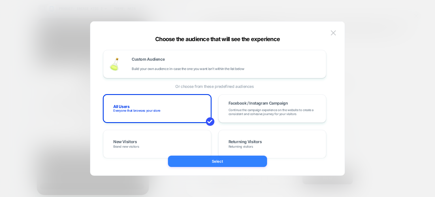
click at [207, 164] on button "Select" at bounding box center [217, 161] width 99 height 11
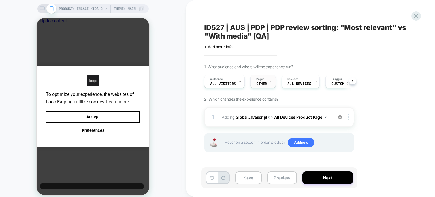
click at [270, 79] on div at bounding box center [272, 81] width 4 height 13
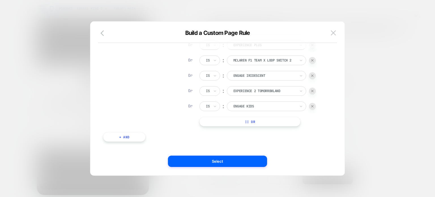
scroll to position [54, 0]
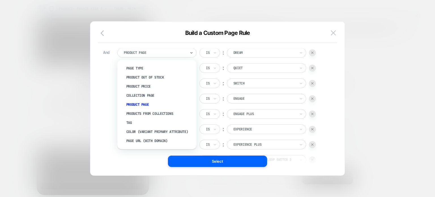
click at [154, 51] on div at bounding box center [155, 52] width 62 height 5
click at [149, 115] on div "Products From Collections" at bounding box center [160, 113] width 74 height 9
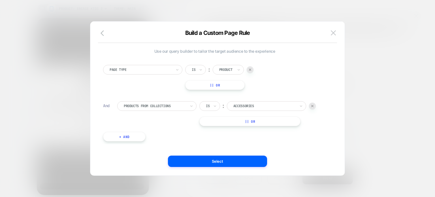
scroll to position [1, 0]
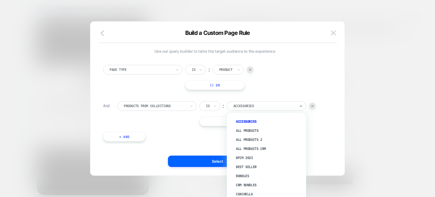
click at [253, 104] on div at bounding box center [265, 105] width 62 height 5
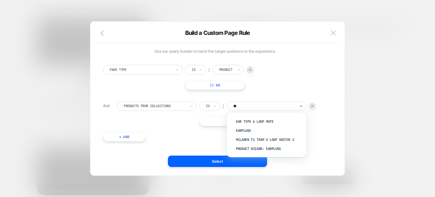
type input "***"
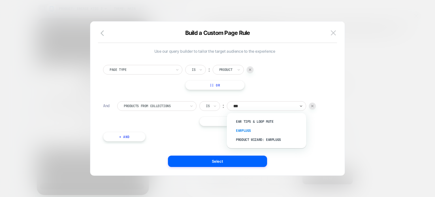
click at [248, 129] on div "Earplugs" at bounding box center [270, 130] width 74 height 9
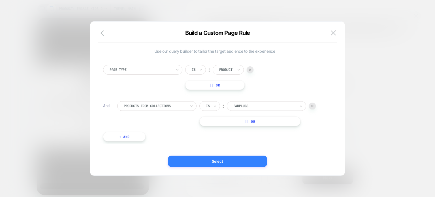
click at [236, 164] on button "Select" at bounding box center [217, 161] width 99 height 11
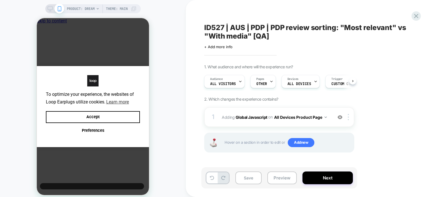
scroll to position [0, 0]
click at [335, 88] on div "Trigger Custom Code" at bounding box center [343, 81] width 35 height 13
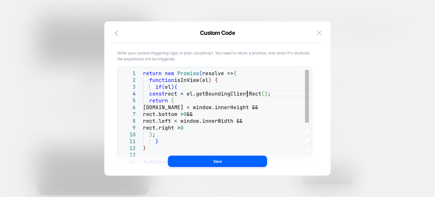
scroll to position [0, 0]
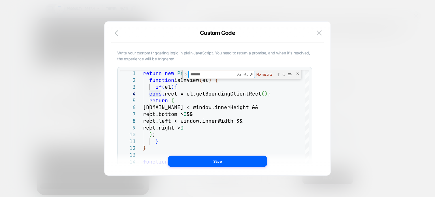
type textarea "*******"
click at [118, 29] on button "button" at bounding box center [118, 33] width 10 height 8
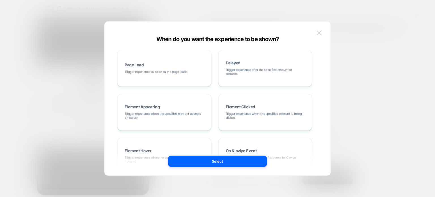
click at [319, 29] on button at bounding box center [319, 33] width 9 height 9
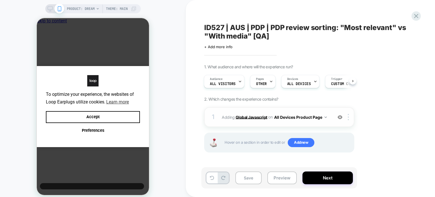
click at [262, 117] on b "Global Javascript" at bounding box center [252, 117] width 32 height 5
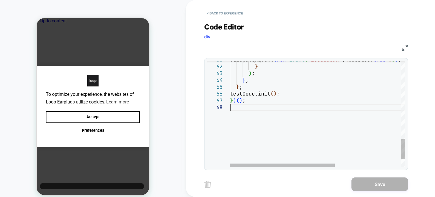
type textarea "**********"
type textarea "*"
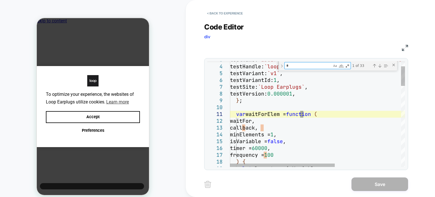
type textarea "**********"
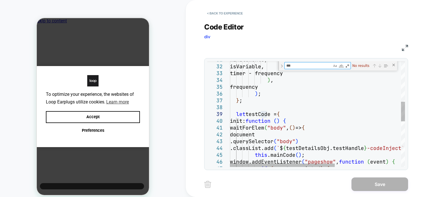
type textarea "**"
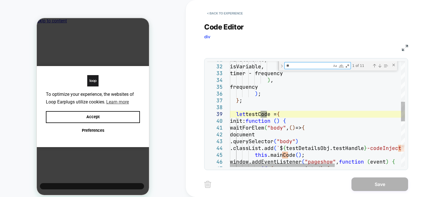
type textarea "**********"
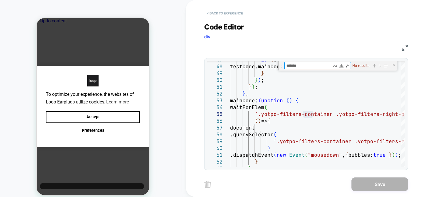
type textarea "*******"
click at [243, 13] on button "< Back to experience" at bounding box center [224, 13] width 41 height 9
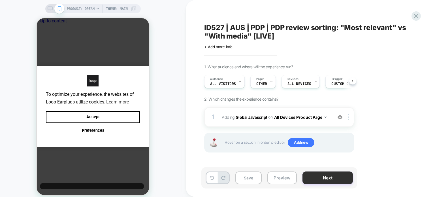
click at [334, 174] on button "Next" at bounding box center [328, 177] width 50 height 13
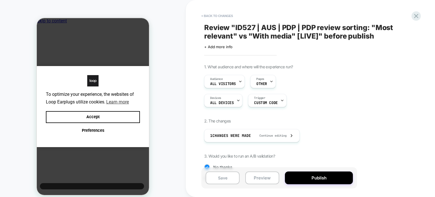
scroll to position [60, 0]
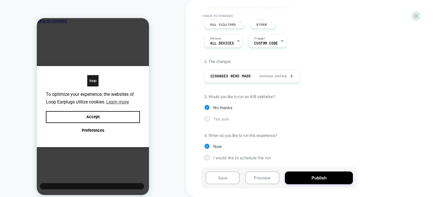
click at [222, 118] on span "Yes sure" at bounding box center [221, 118] width 16 height 5
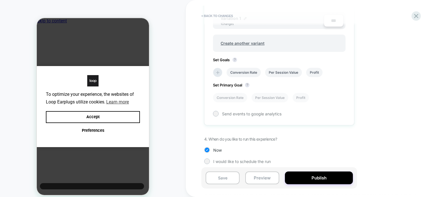
scroll to position [219, 0]
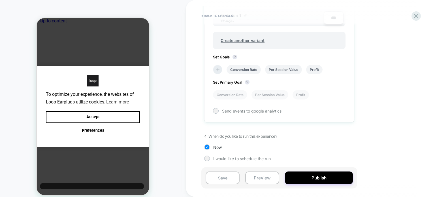
click at [218, 68] on icon at bounding box center [217, 69] width 3 height 3
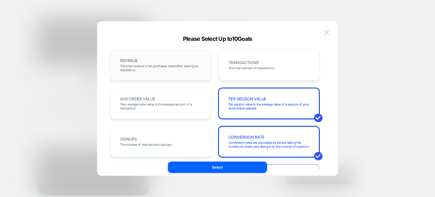
click at [156, 76] on div "REVENUE The total revenue of all purchases made after viewing an experience" at bounding box center [160, 65] width 101 height 31
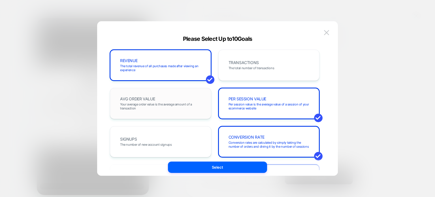
click at [158, 94] on div "AVG ORDER VALUE Your average order value is the average amount of a transaction" at bounding box center [161, 103] width 90 height 19
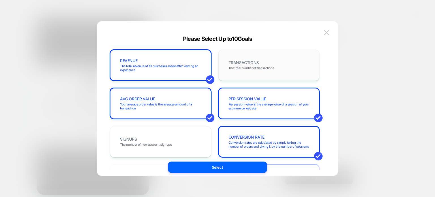
click at [256, 63] on span "TRANSACTIONS" at bounding box center [244, 63] width 30 height 4
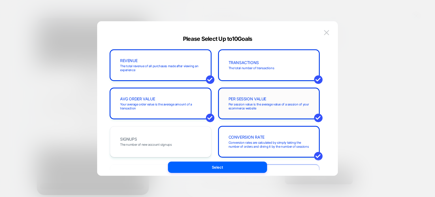
drag, startPoint x: 258, startPoint y: 144, endPoint x: 261, endPoint y: 95, distance: 49.4
click at [261, 95] on div "PER SESSION VALUE Per session value is the average value of a session of your e…" at bounding box center [269, 103] width 90 height 19
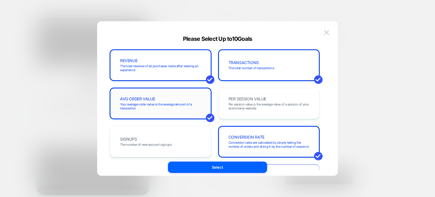
click at [181, 103] on span "Your average order value is the average amount of a transaction" at bounding box center [160, 106] width 81 height 8
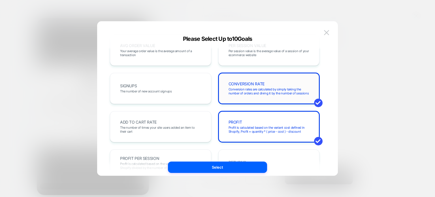
scroll to position [55, 0]
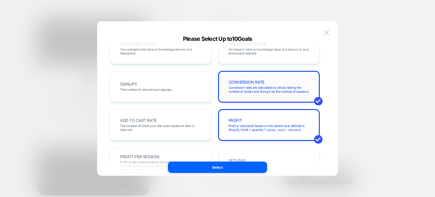
click at [261, 95] on div "CONVERSION RATE Conversion rates are calculated by simply taking the number of …" at bounding box center [269, 86] width 90 height 19
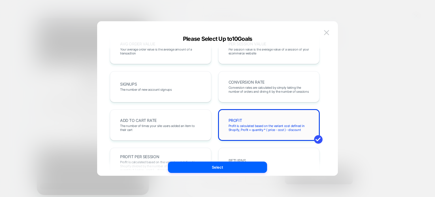
click at [261, 124] on span "Profit is calculated based on the variant cost defined in Shopify, Profit = qua…" at bounding box center [269, 128] width 81 height 8
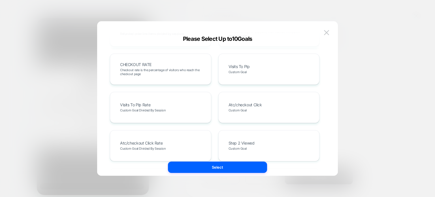
scroll to position [0, 0]
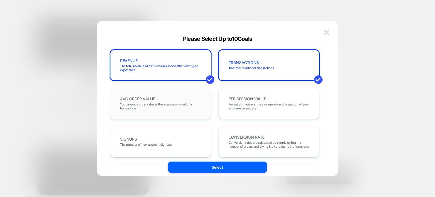
click at [149, 96] on div "AVG ORDER VALUE Your average order value is the average amount of a transaction" at bounding box center [161, 103] width 90 height 19
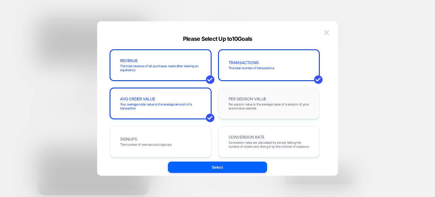
click at [240, 108] on span "Per session value is the average value of a session of your ecommerce website" at bounding box center [269, 106] width 81 height 8
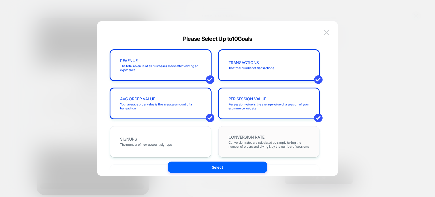
click at [255, 132] on div "CONVERSION RATE Conversion rates are calculated by simply taking the number of …" at bounding box center [269, 141] width 90 height 19
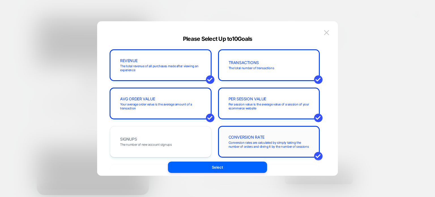
scroll to position [70, 0]
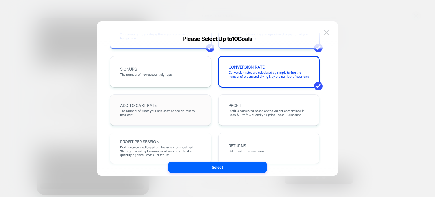
click at [170, 111] on span "The number of times your site users added an item to their cart" at bounding box center [160, 113] width 81 height 8
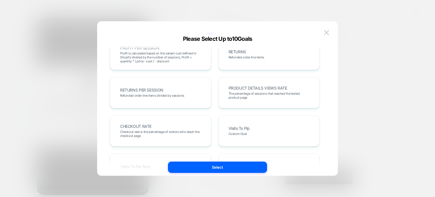
scroll to position [164, 0]
click at [254, 98] on span "The percentage of sessions that reached the tested product page" at bounding box center [269, 95] width 81 height 8
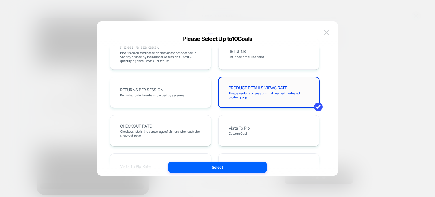
click at [254, 98] on span "The percentage of sessions that reached the tested product page" at bounding box center [269, 95] width 81 height 8
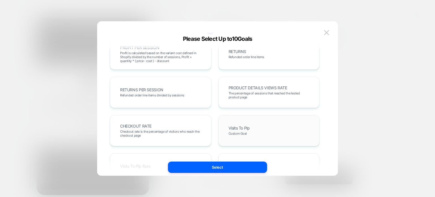
click at [252, 123] on div "Visits To Plp Custom Goal" at bounding box center [269, 130] width 90 height 19
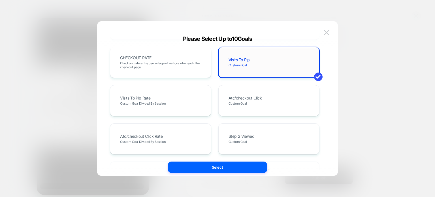
scroll to position [234, 0]
click at [244, 88] on div "Atc/checkout Click Custom Goal" at bounding box center [269, 99] width 101 height 31
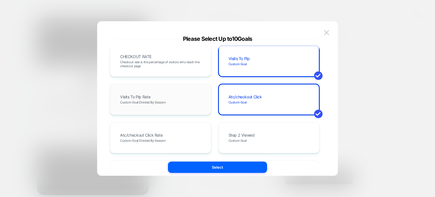
click at [178, 90] on div "Visits To Plp Rate Custom Goal Divided By Session" at bounding box center [161, 99] width 90 height 19
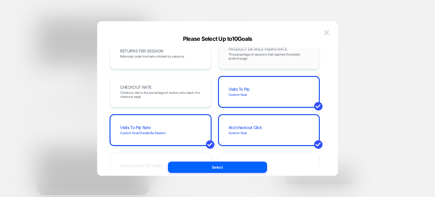
scroll to position [203, 0]
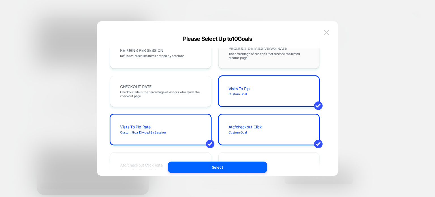
click at [273, 103] on div "Visits To Plp Custom Goal" at bounding box center [269, 91] width 101 height 31
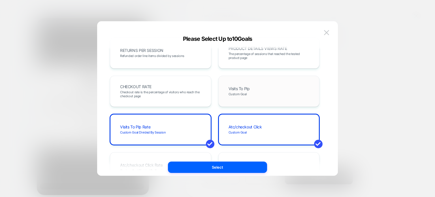
scroll to position [155, 0]
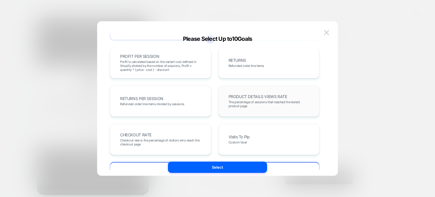
click at [273, 92] on div "PRODUCT DETAILS VIEWS RATE The percentage of sessions that reached the tested p…" at bounding box center [269, 101] width 90 height 19
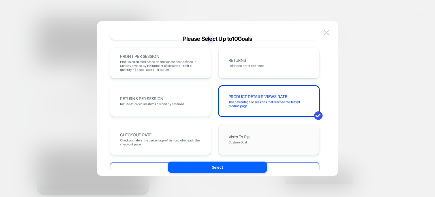
click at [255, 147] on div "Visits To Plp Custom Goal" at bounding box center [269, 139] width 90 height 19
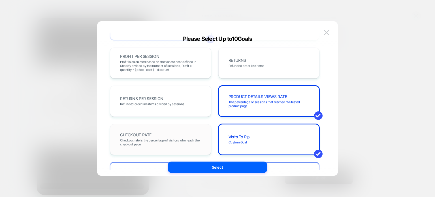
click at [192, 133] on div "CHECKOUT RATE Checkout rate is the percentage of visitors who reach the checkou…" at bounding box center [161, 139] width 90 height 19
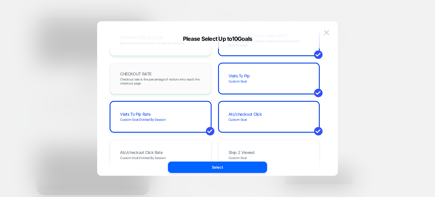
scroll to position [217, 0]
click at [183, 122] on div "Visits To Plp Rate Custom Goal Divided By Session" at bounding box center [161, 116] width 90 height 19
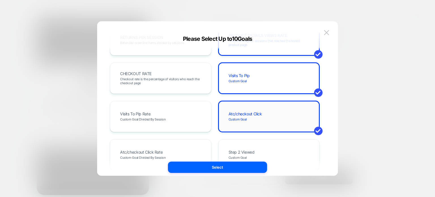
click at [235, 117] on span "Custom Goal" at bounding box center [238, 119] width 18 height 4
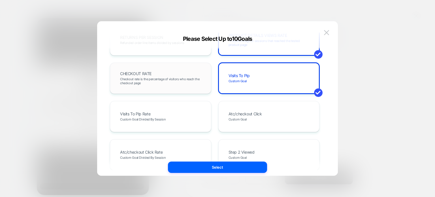
click at [170, 78] on span "Checkout rate is the percentage of visitors who reach the checkout page" at bounding box center [160, 81] width 81 height 8
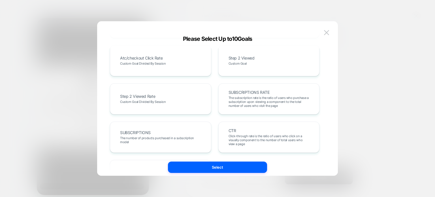
scroll to position [349, 0]
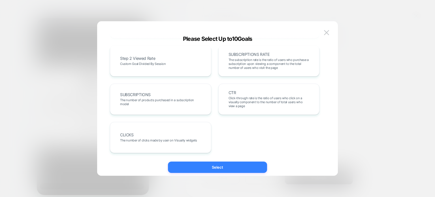
click at [225, 169] on button "Select" at bounding box center [217, 167] width 99 height 11
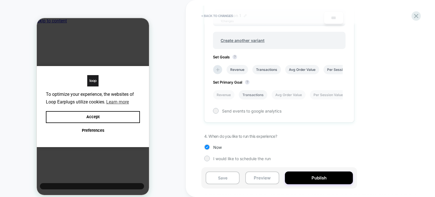
click at [256, 96] on li "Transactions" at bounding box center [253, 94] width 29 height 9
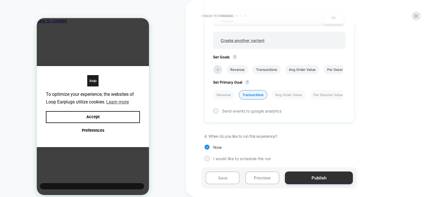
click at [291, 176] on button "Publish" at bounding box center [319, 177] width 68 height 13
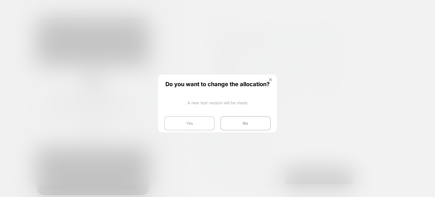
click at [182, 120] on button "Yes" at bounding box center [189, 123] width 50 height 14
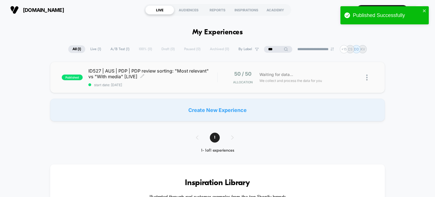
click at [189, 78] on span "ID527 | AUS | PDP | PDP review sorting: "Most relevant" vs "With media" [LIVE] …" at bounding box center [152, 73] width 129 height 11
